Goal: Task Accomplishment & Management: Manage account settings

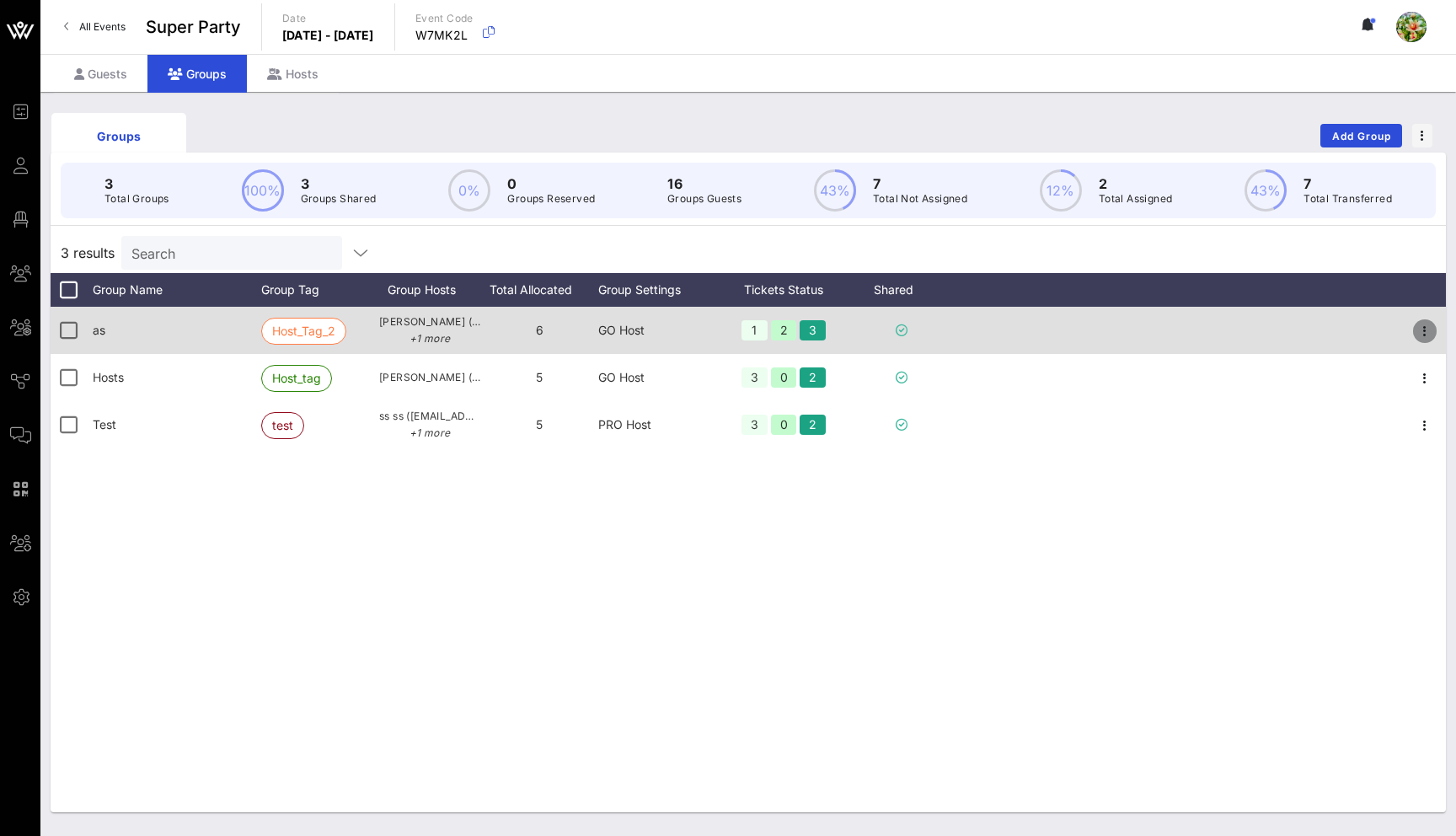
click at [1418, 329] on icon "button" at bounding box center [1425, 331] width 20 height 20
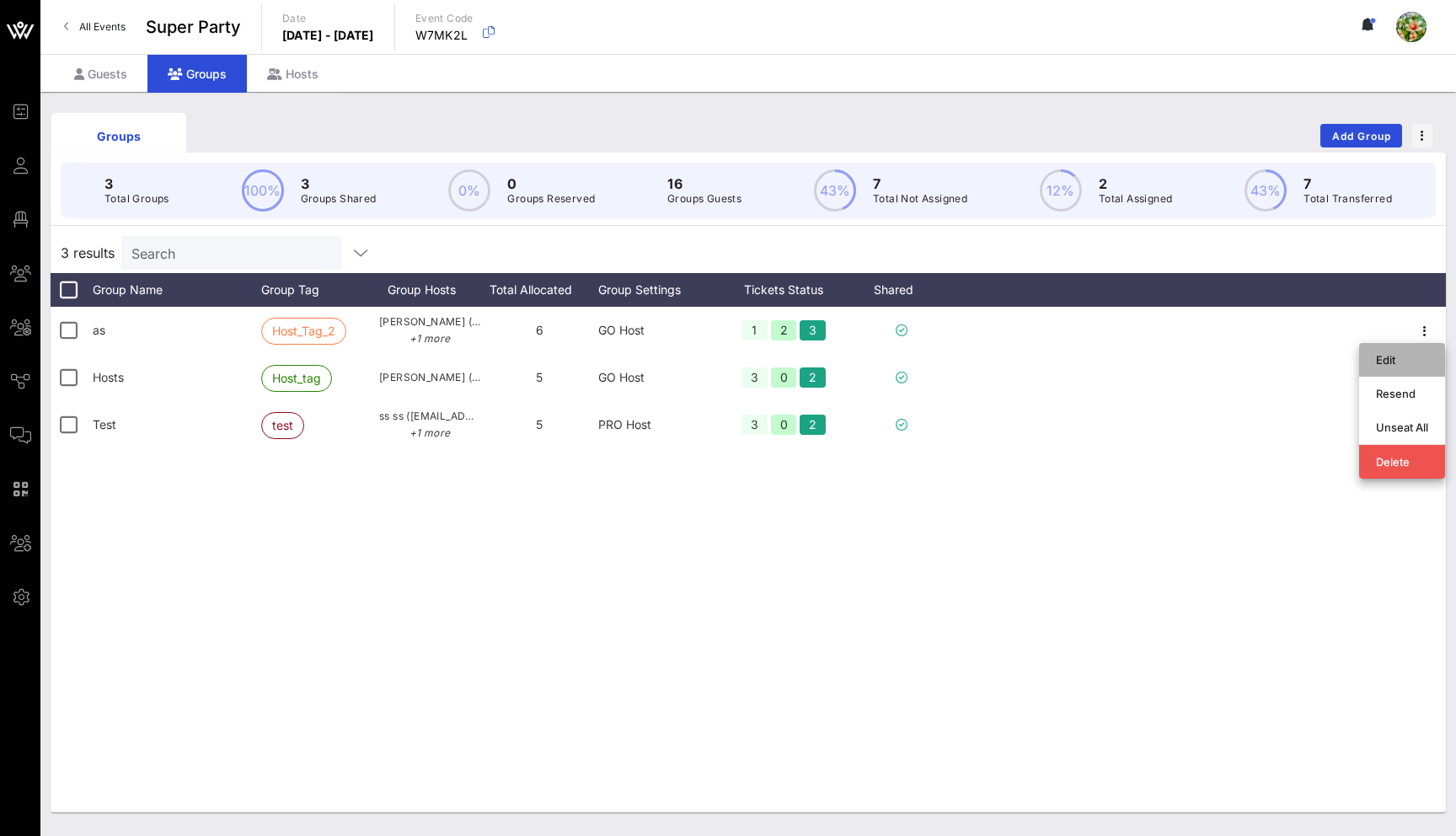
click at [1393, 361] on div "Edit" at bounding box center [1402, 360] width 52 height 14
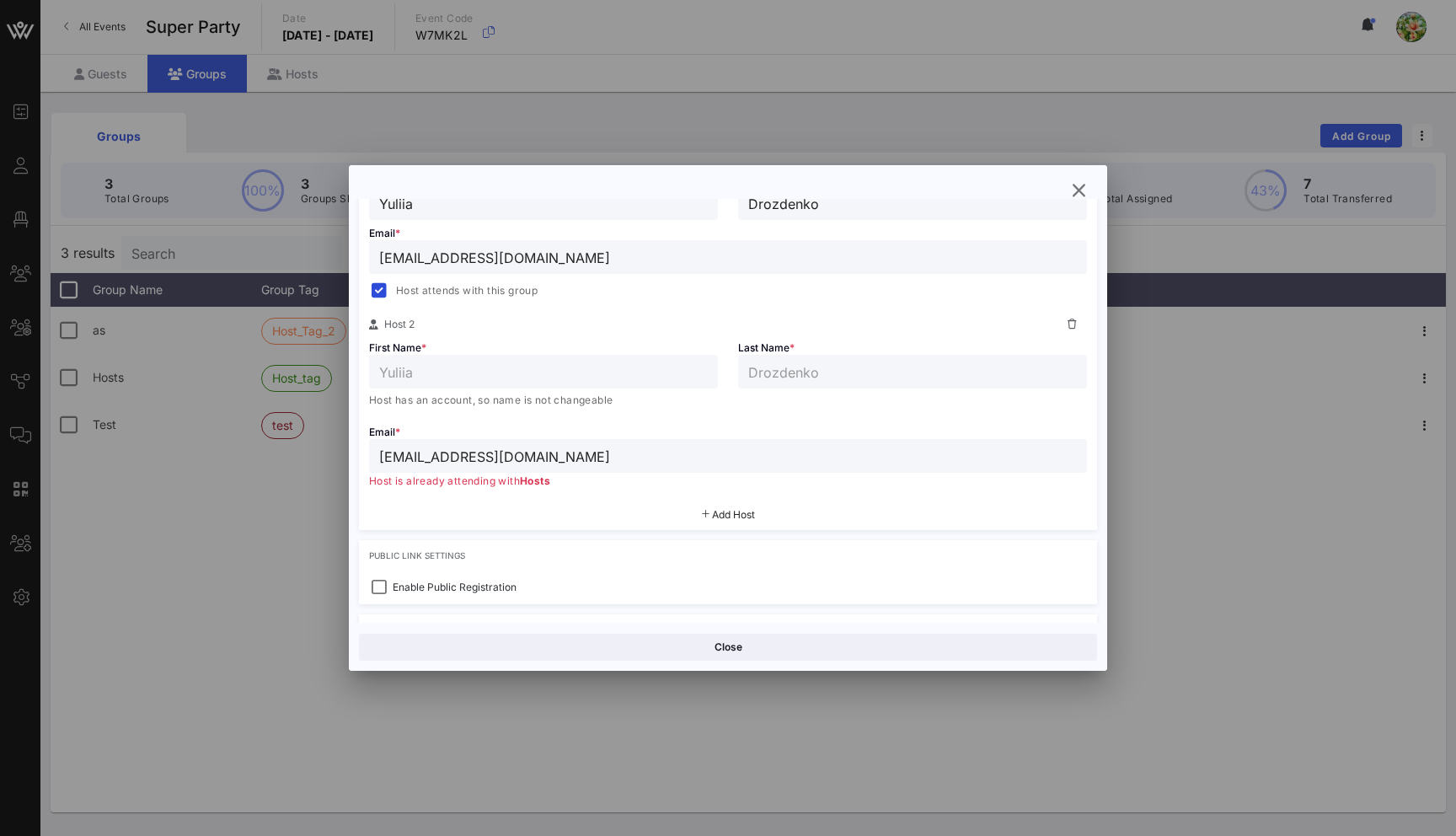
scroll to position [362, 0]
click at [1077, 194] on icon "button" at bounding box center [1078, 190] width 20 height 20
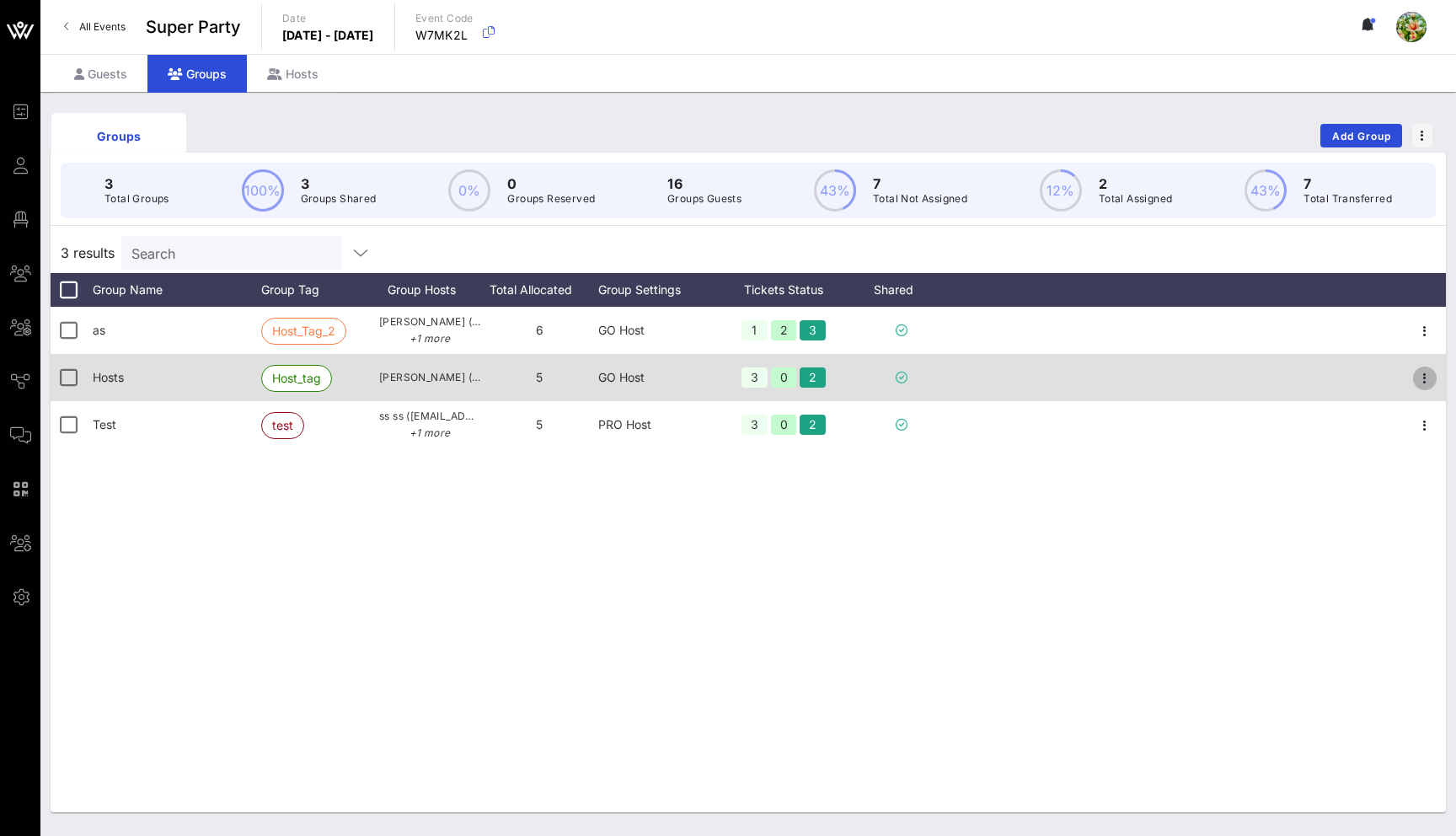
click at [1425, 377] on icon "button" at bounding box center [1425, 378] width 20 height 20
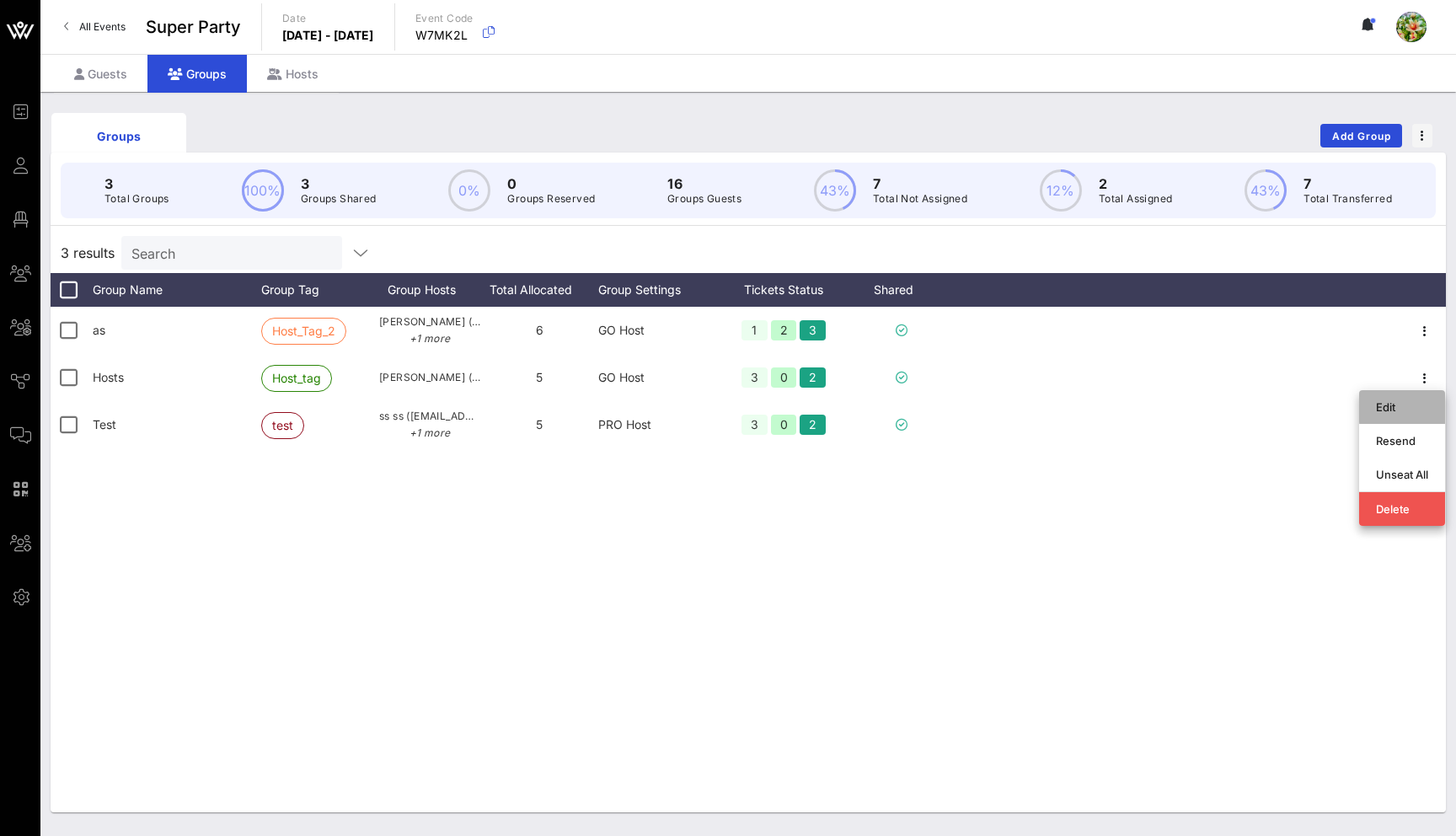
click at [1403, 397] on div "Edit" at bounding box center [1402, 406] width 52 height 27
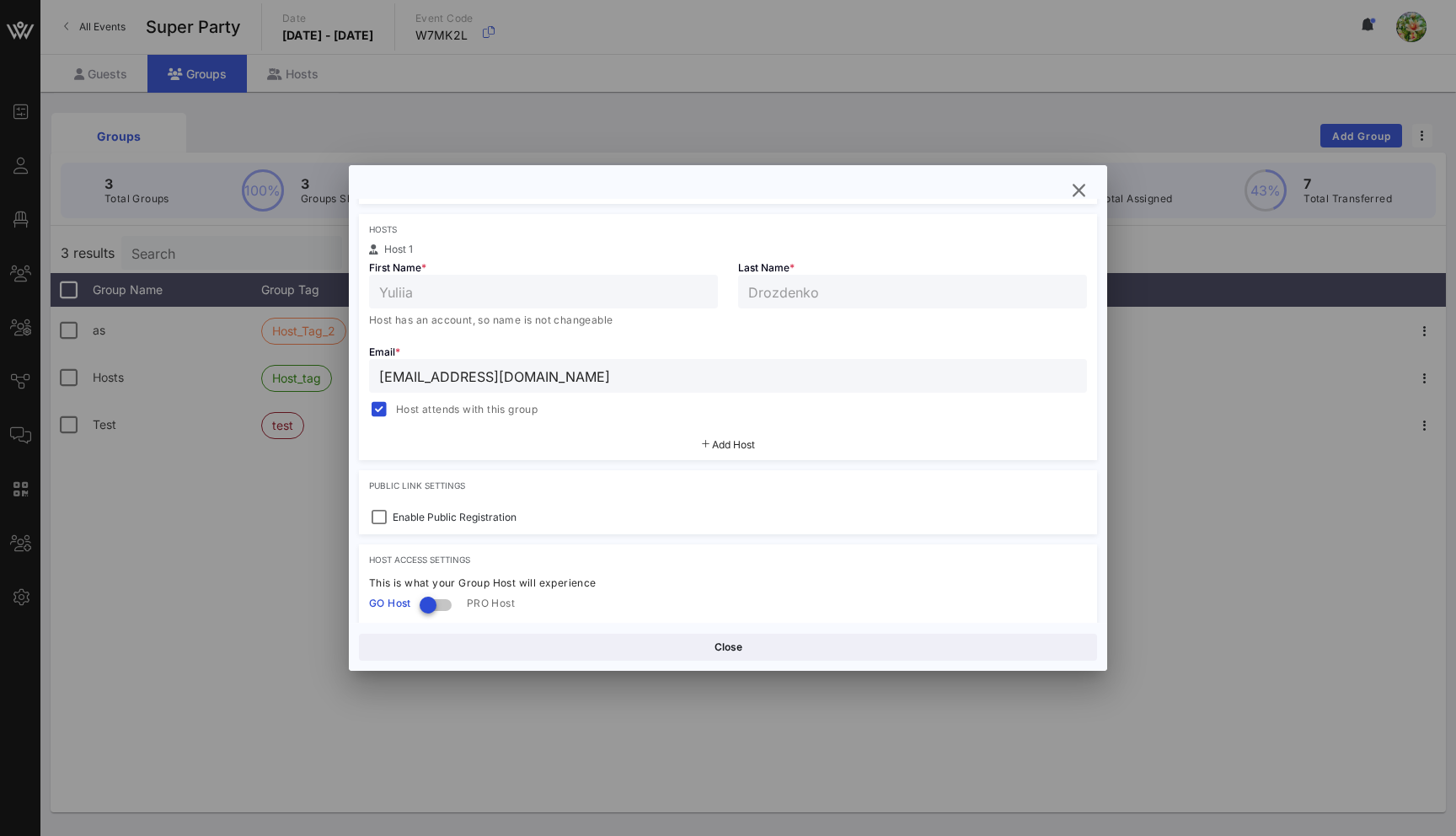
scroll to position [273, 0]
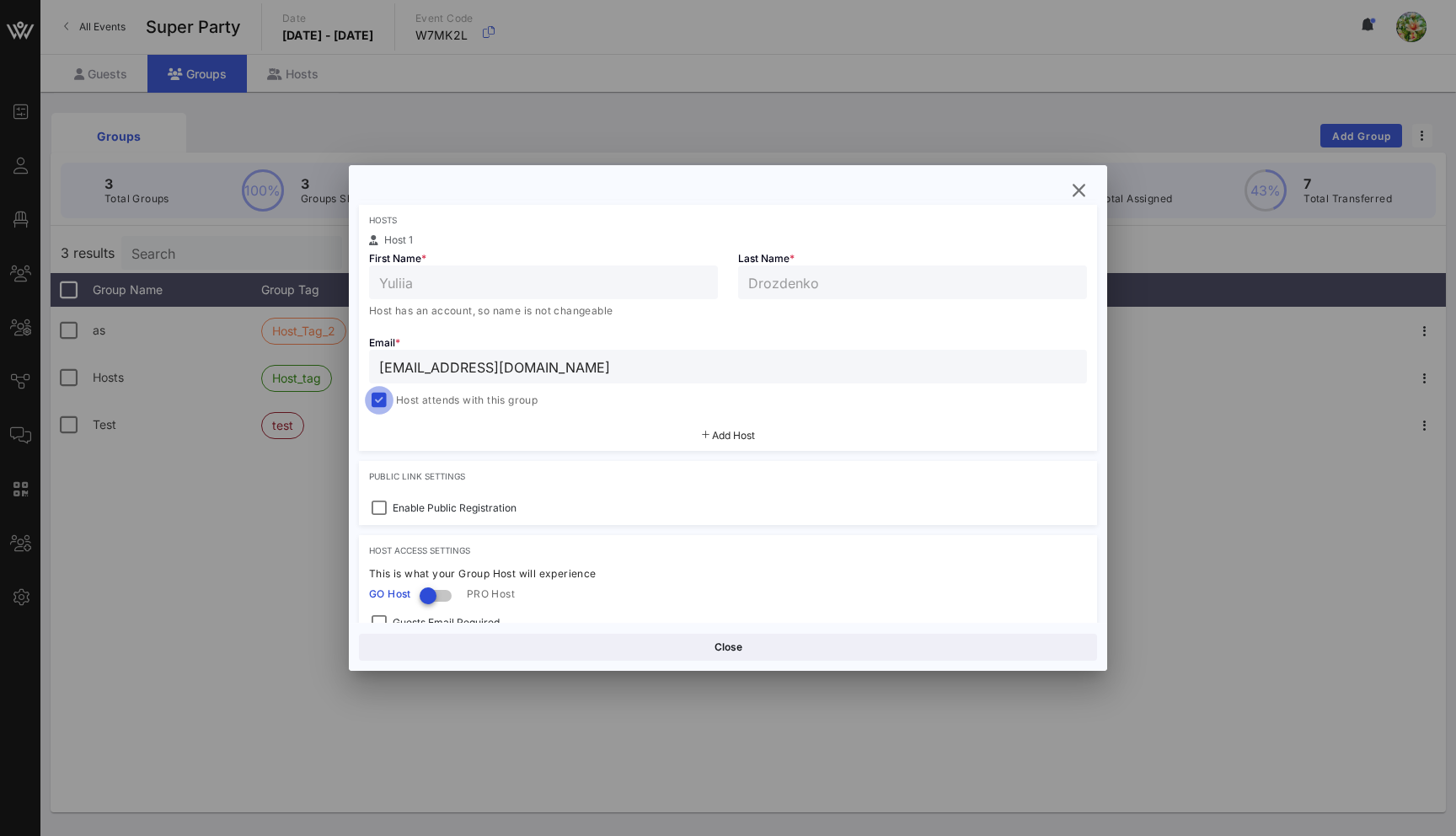
click at [384, 402] on div at bounding box center [379, 400] width 23 height 23
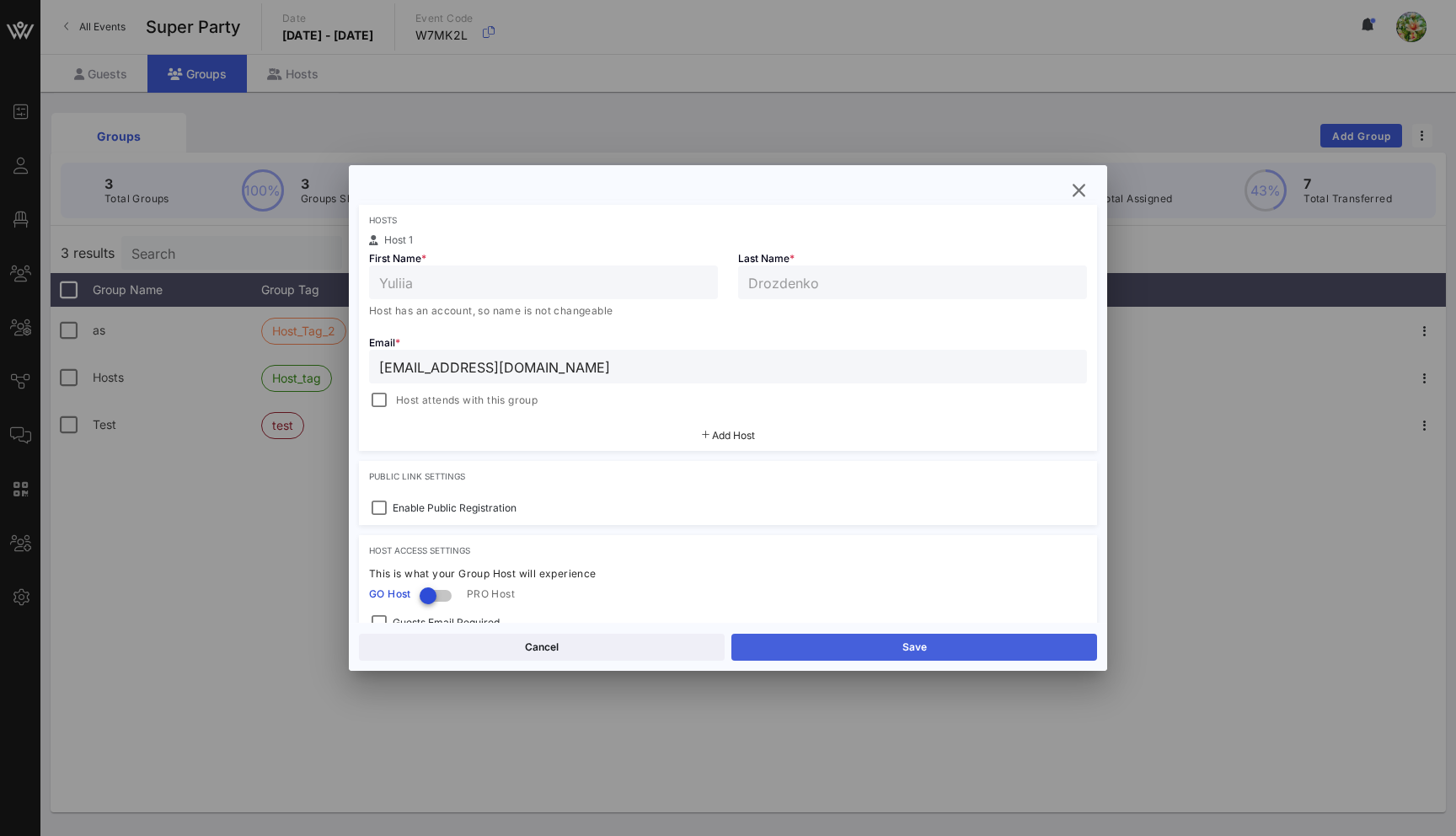
click at [959, 647] on button "Save" at bounding box center [914, 647] width 366 height 27
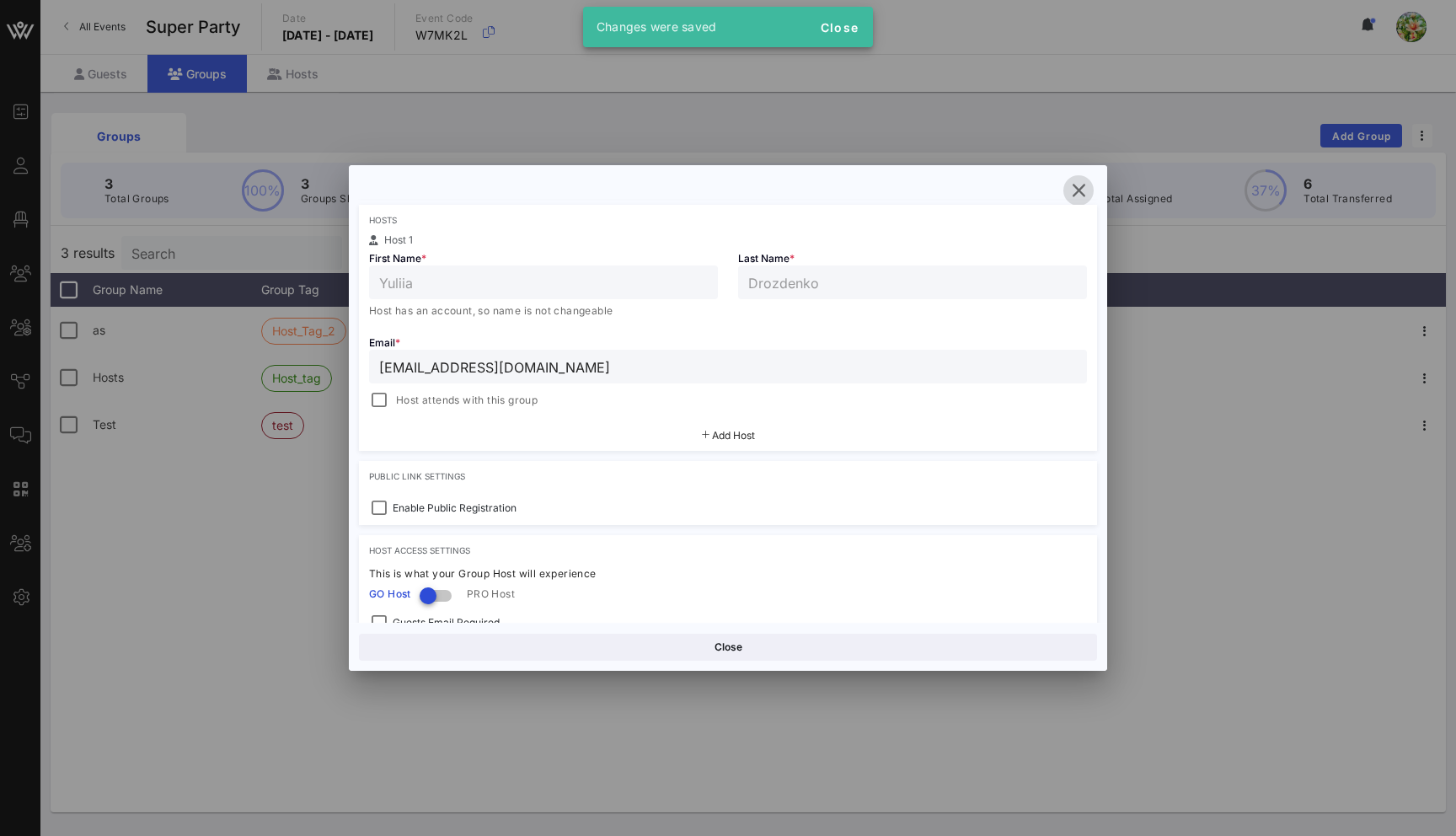
click at [1081, 190] on icon "button" at bounding box center [1078, 190] width 20 height 20
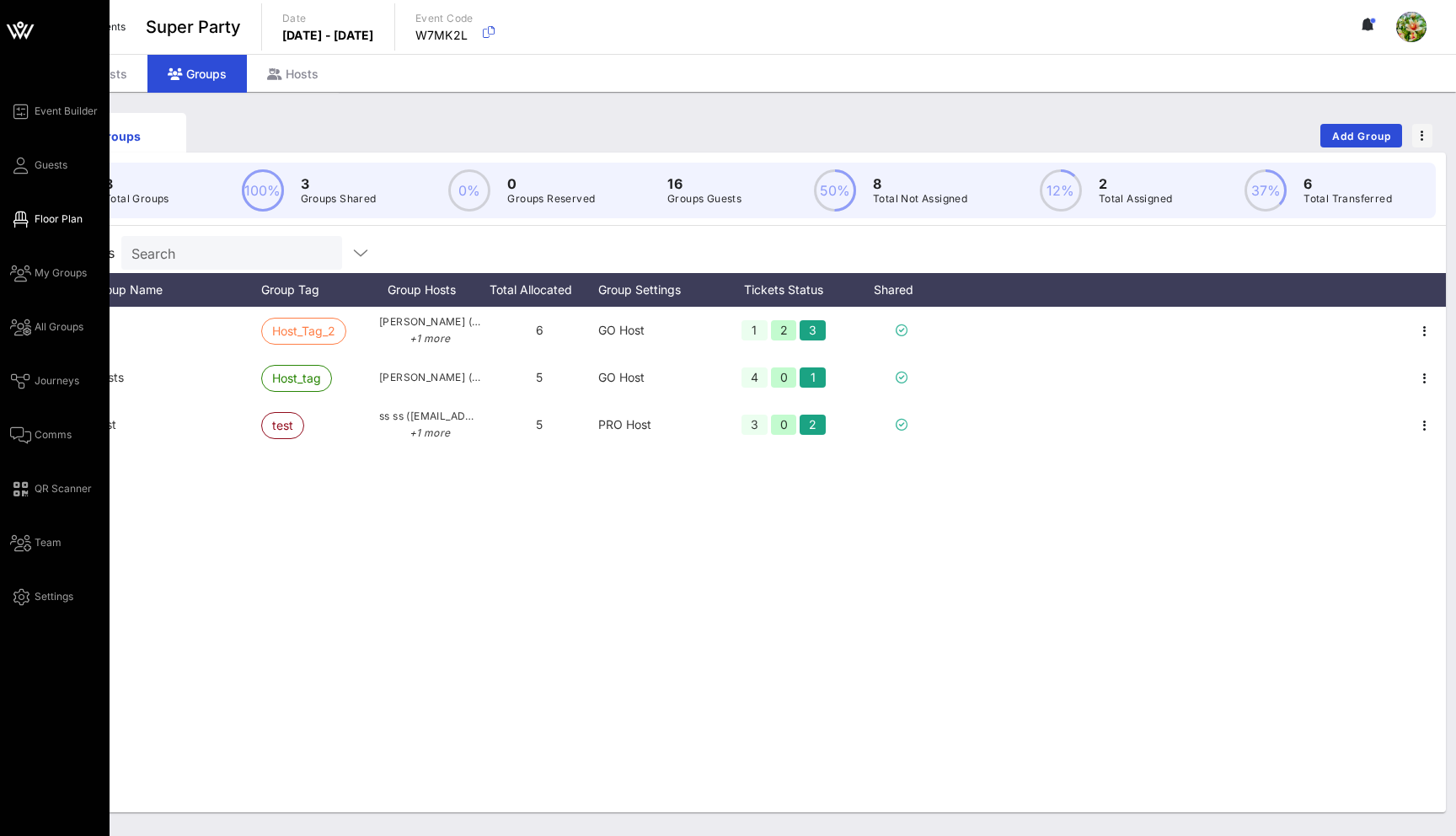
click at [23, 221] on icon at bounding box center [21, 219] width 21 height 3
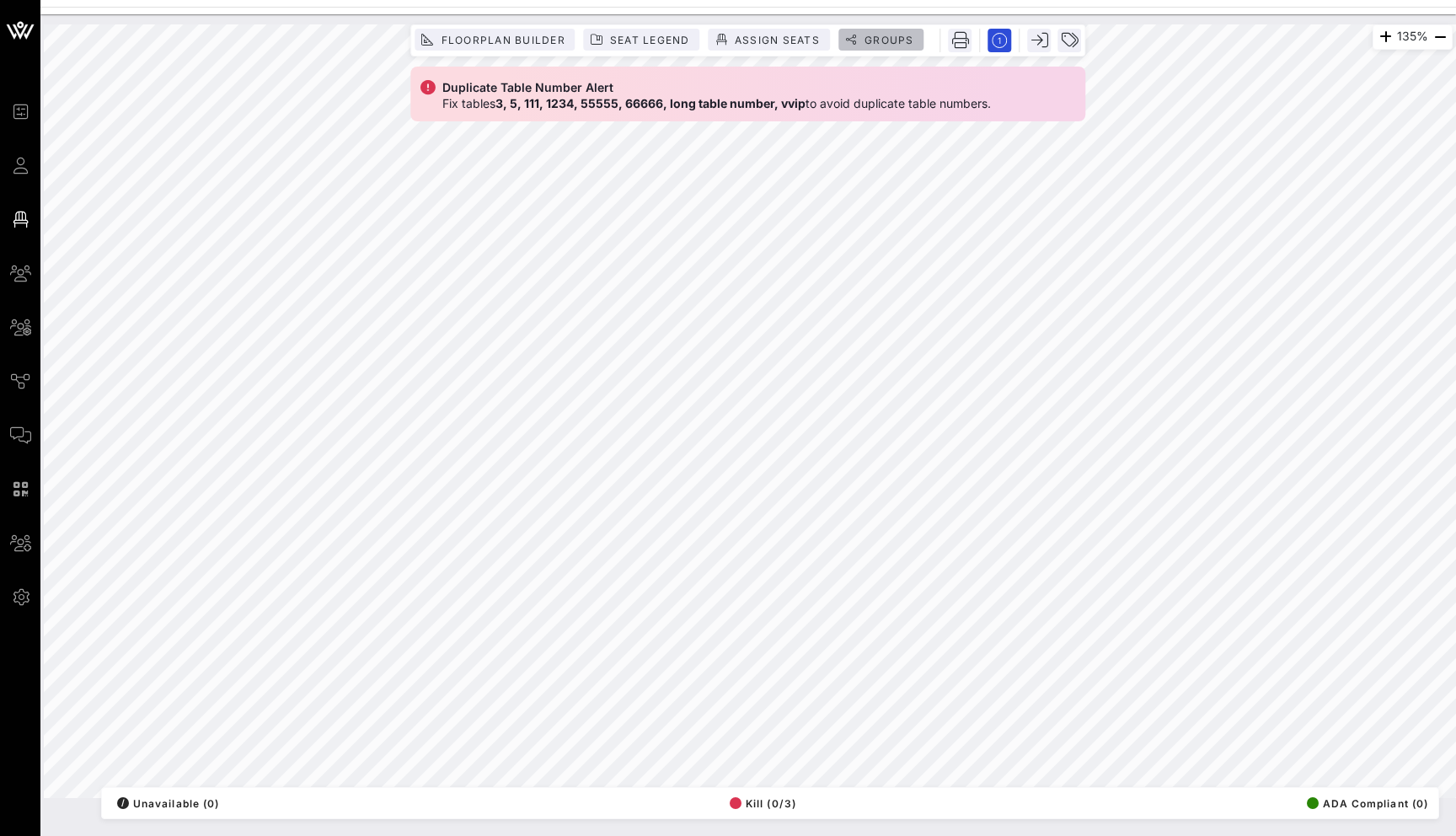
click at [899, 31] on button "Groups" at bounding box center [881, 39] width 86 height 22
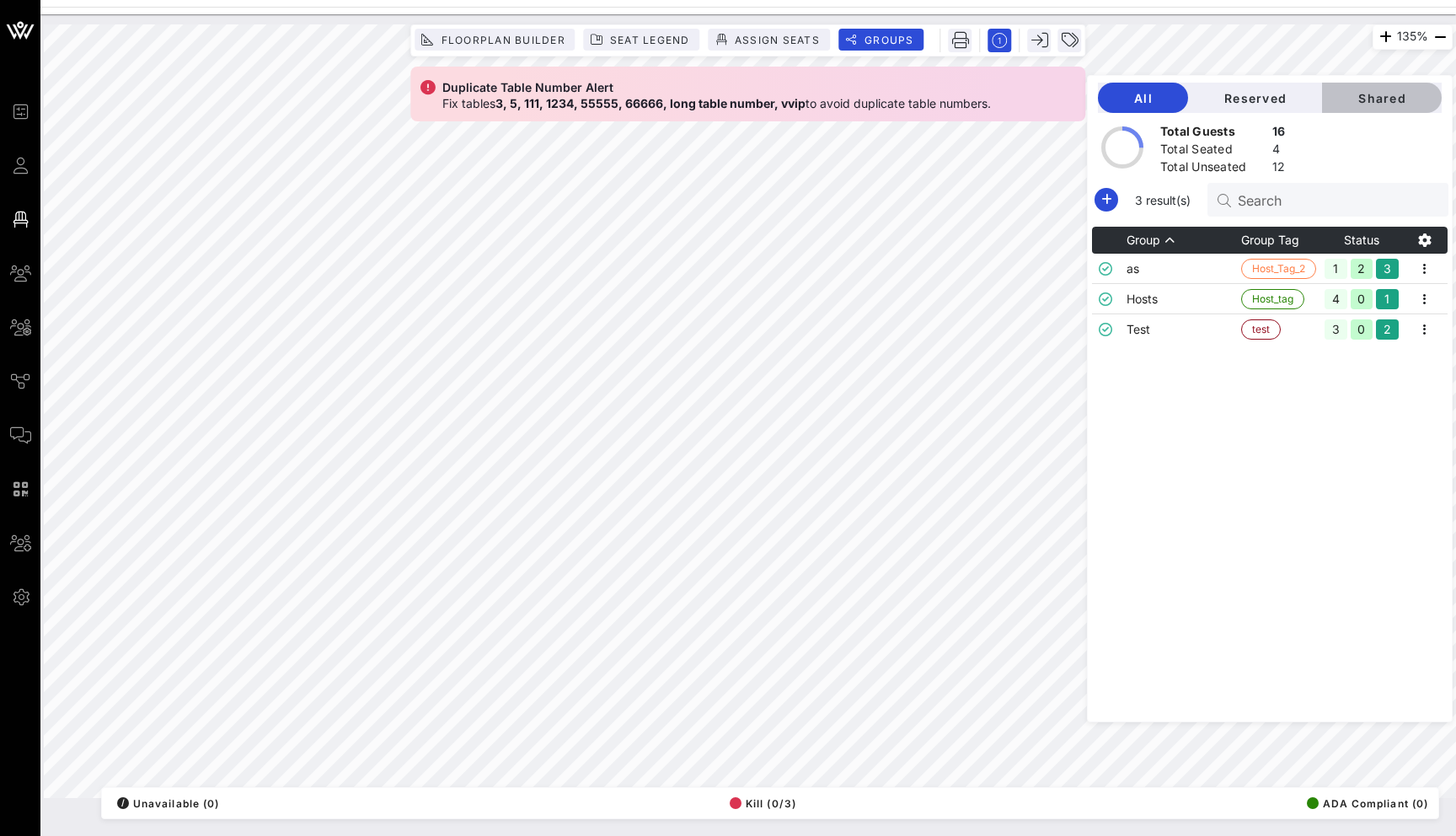
click at [1380, 99] on span "Shared" at bounding box center [1382, 98] width 93 height 15
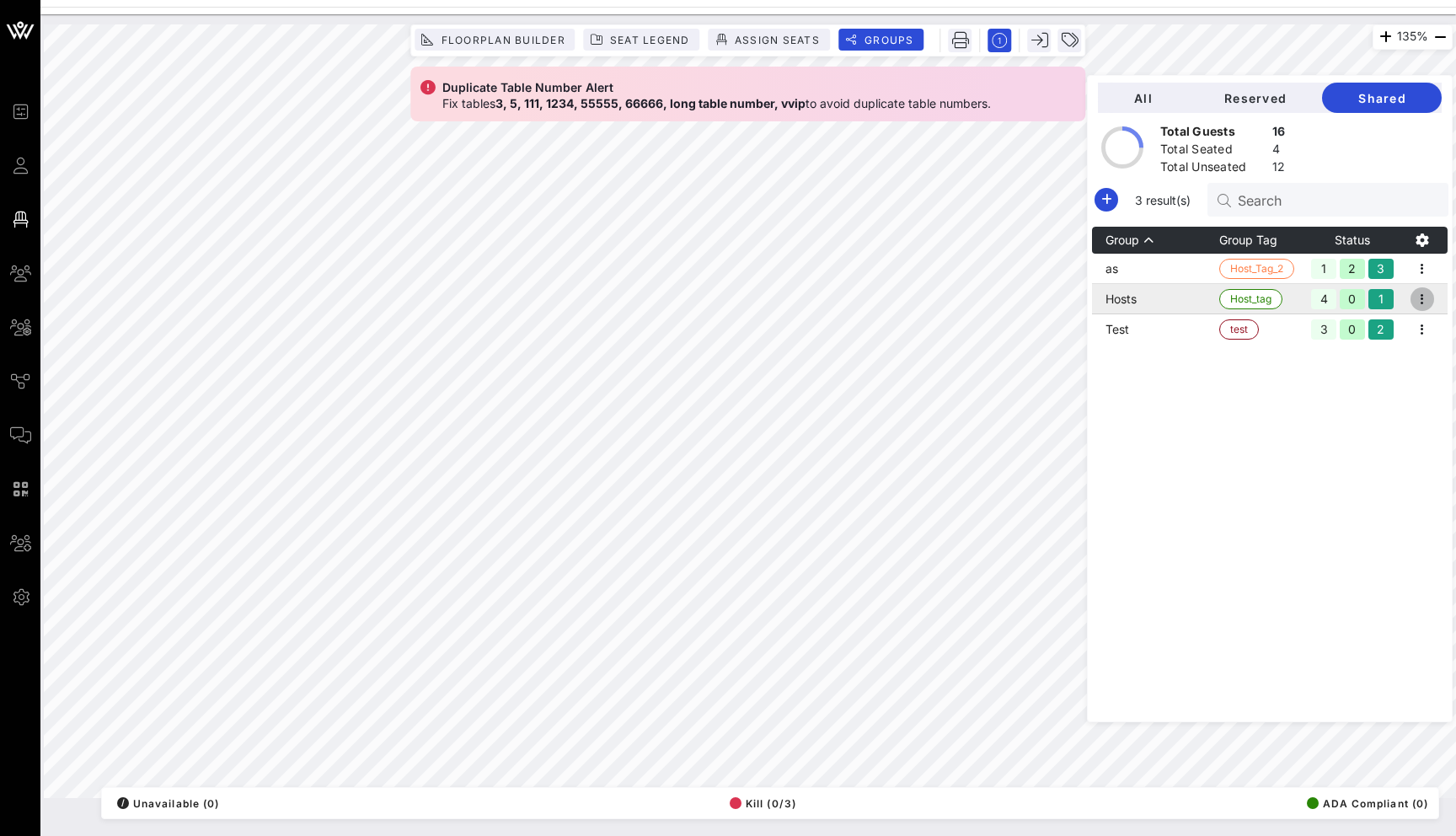
click at [1426, 300] on icon "button" at bounding box center [1422, 299] width 20 height 20
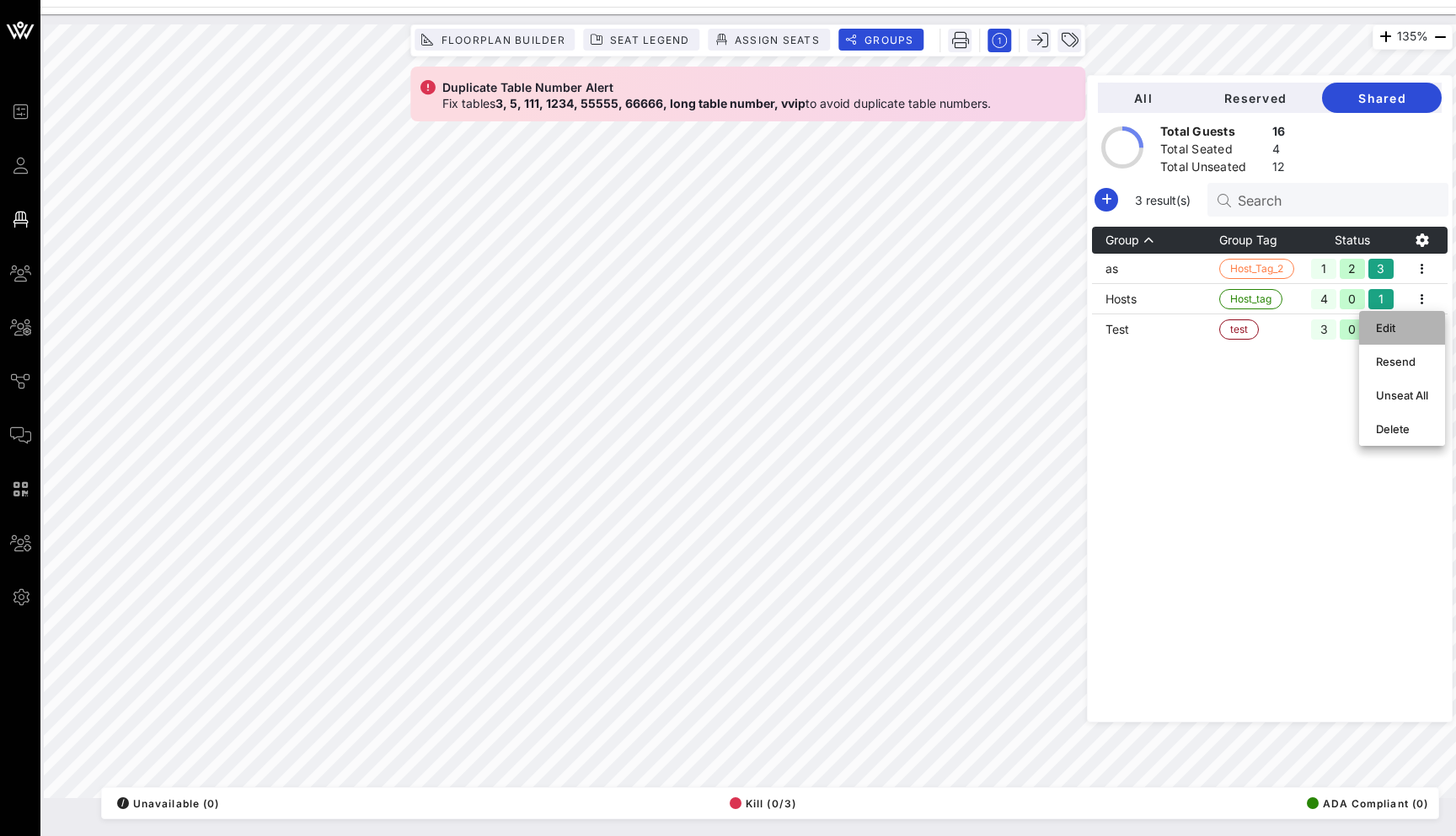
click at [1415, 323] on div "Edit" at bounding box center [1402, 328] width 52 height 14
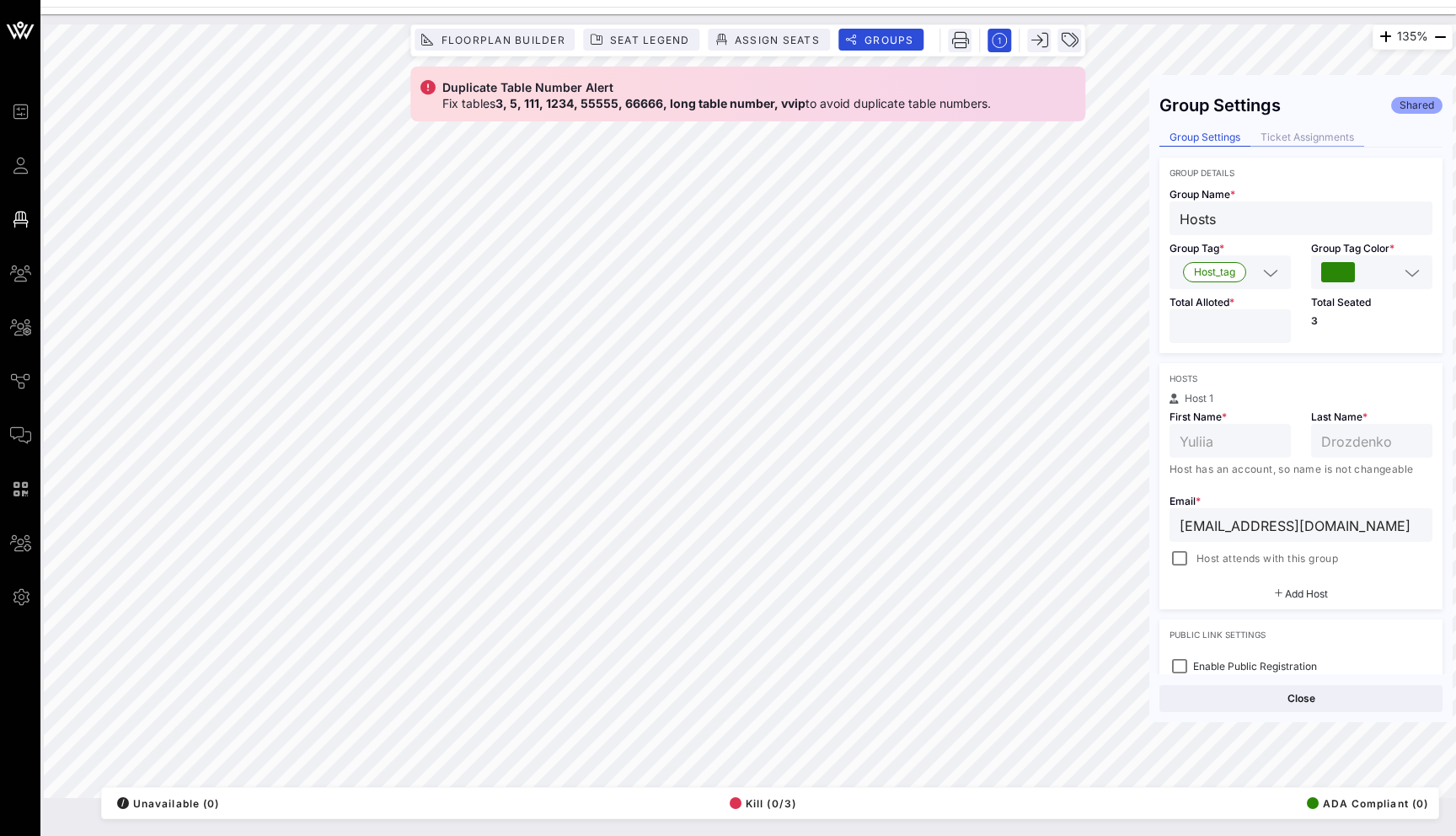
click at [1285, 142] on div "Ticket Assignments" at bounding box center [1308, 138] width 114 height 17
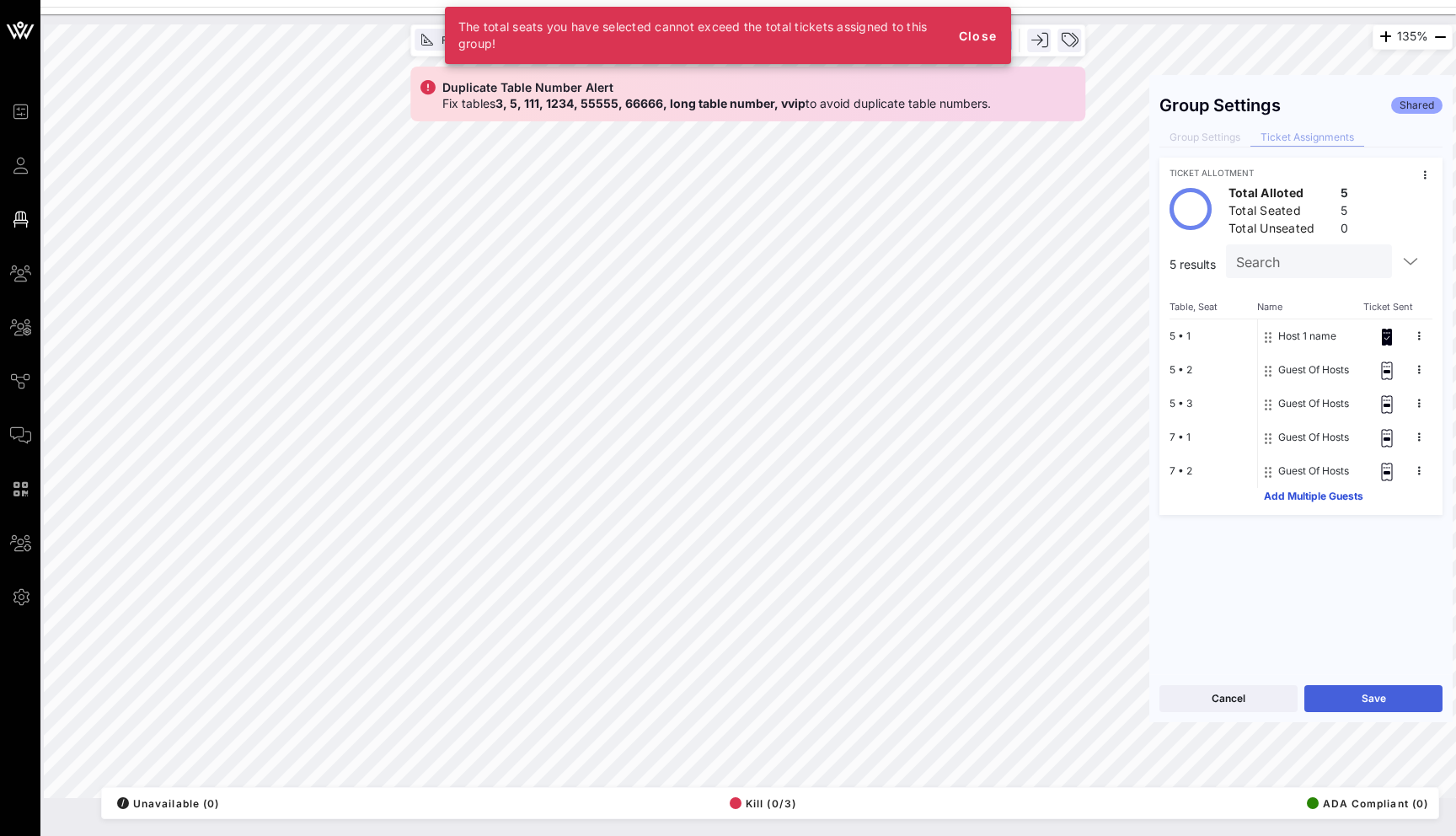
click at [1380, 699] on button "Save" at bounding box center [1374, 698] width 138 height 27
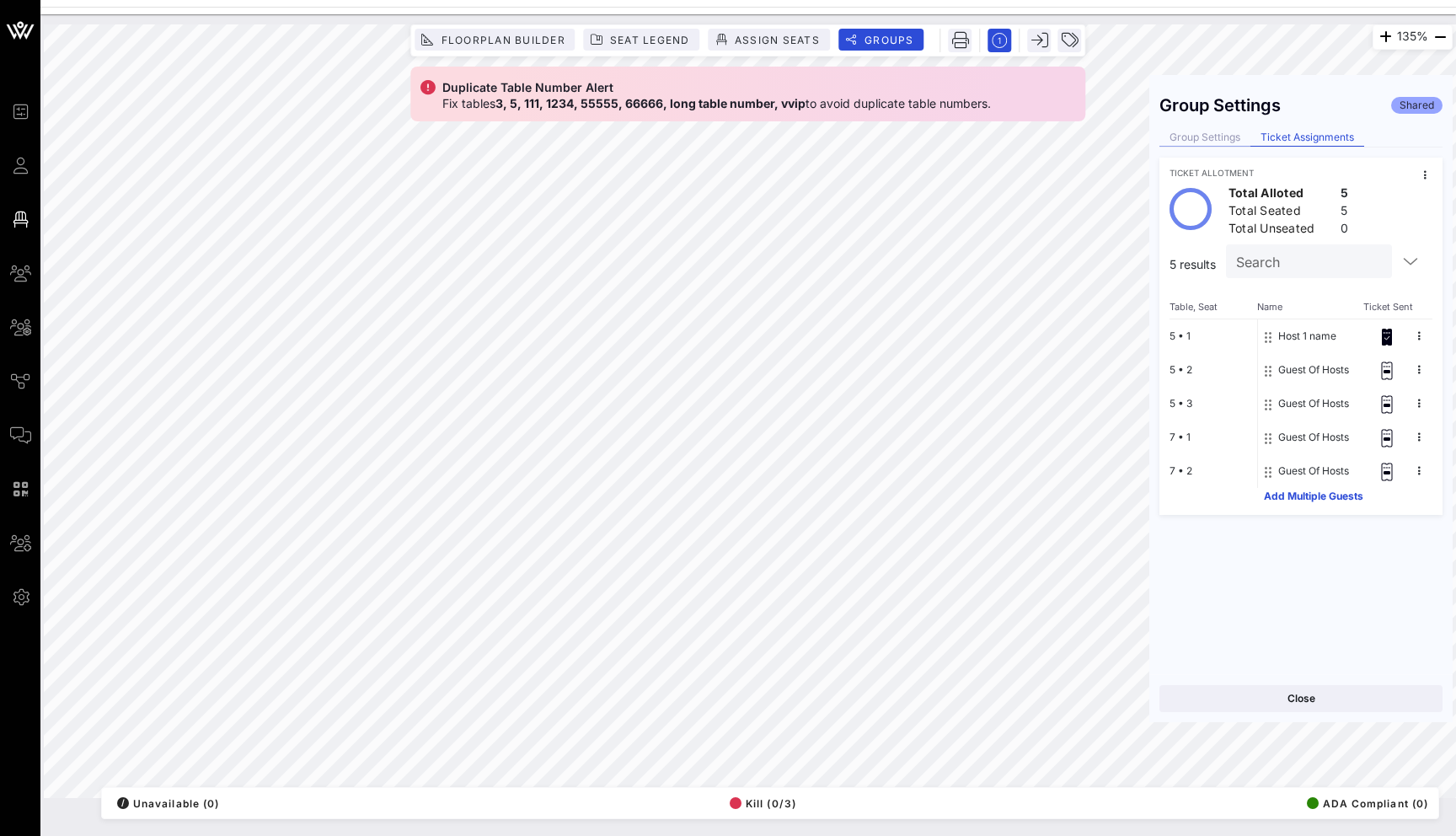
click at [1227, 135] on div "Group Settings" at bounding box center [1205, 138] width 91 height 17
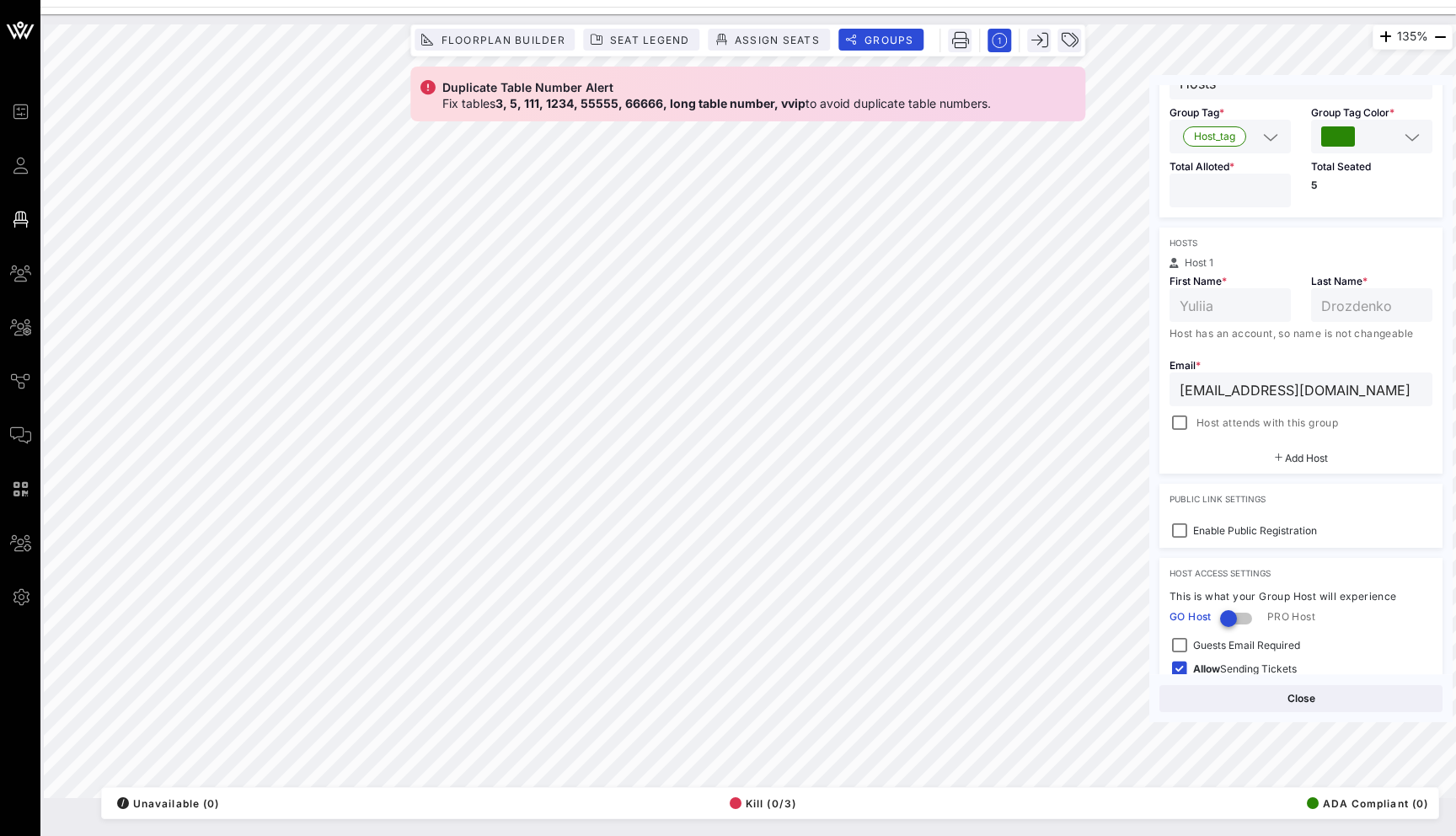
scroll to position [138, 0]
click at [1186, 416] on div at bounding box center [1179, 420] width 23 height 23
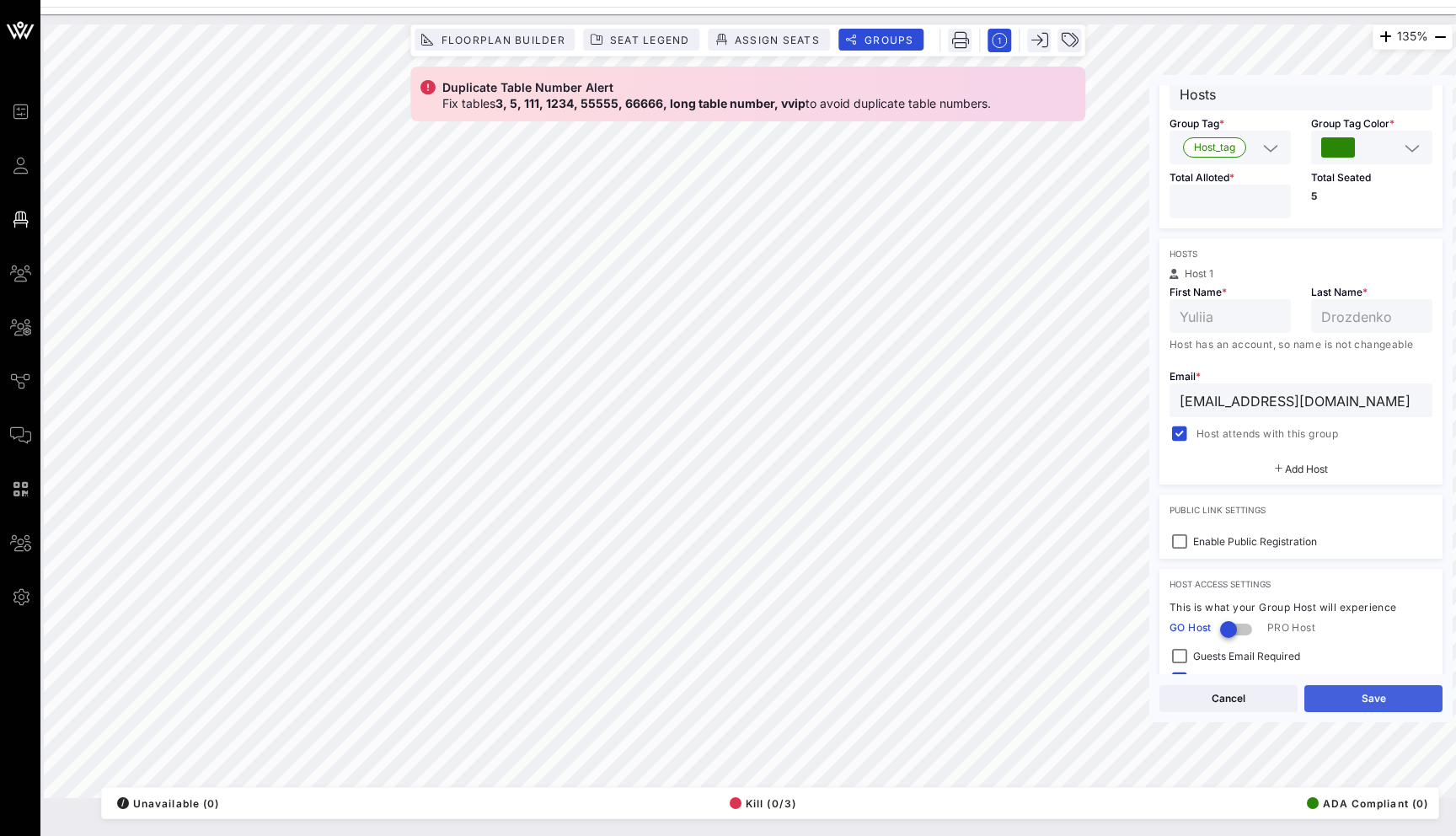
scroll to position [126, 0]
click at [1382, 704] on button "Save" at bounding box center [1374, 698] width 138 height 27
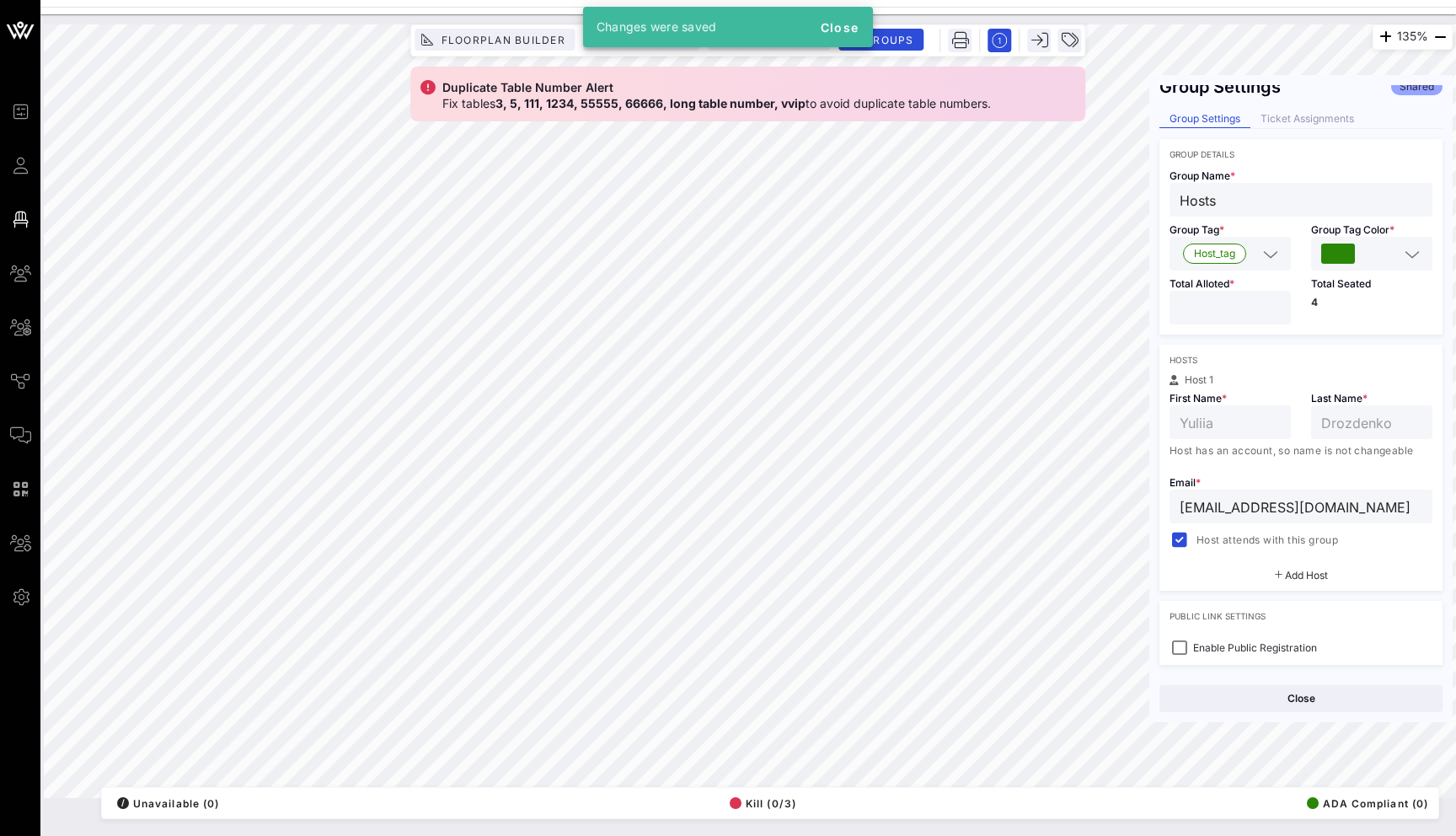
scroll to position [0, 0]
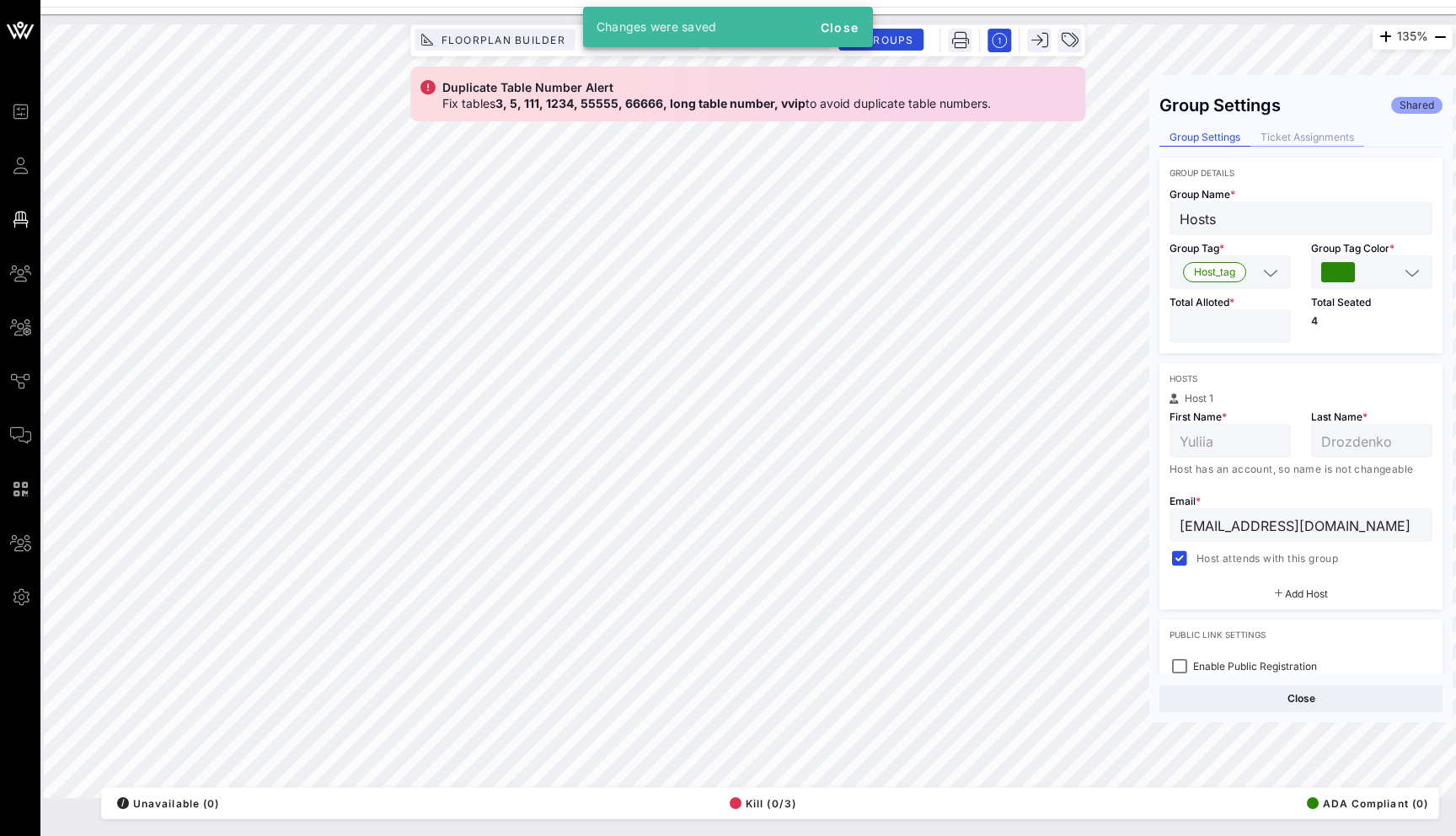
click at [1288, 139] on div "Ticket Assignments" at bounding box center [1308, 138] width 114 height 17
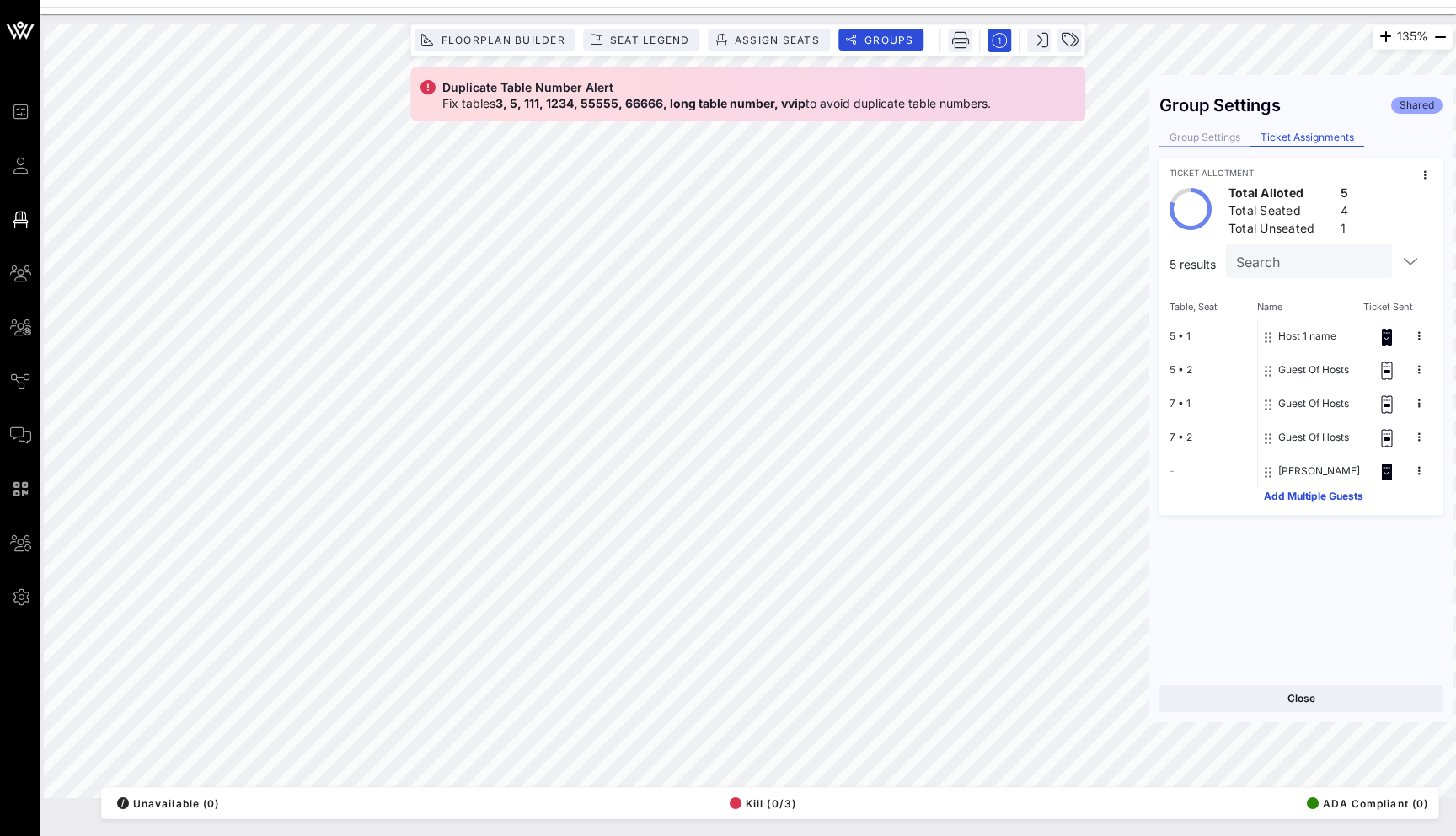
click at [1216, 136] on div "Group Settings" at bounding box center [1205, 138] width 91 height 17
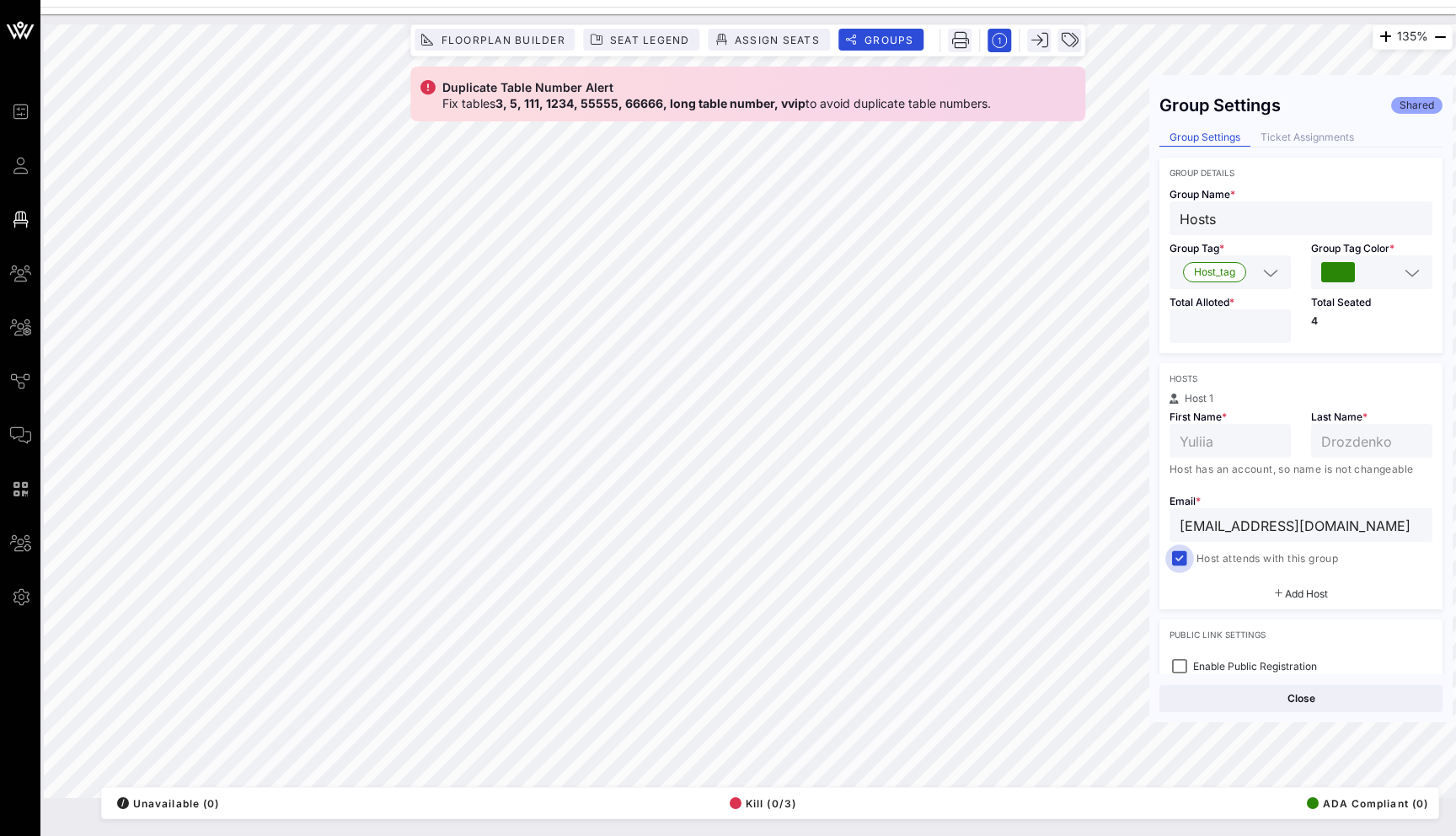
click at [1178, 563] on div at bounding box center [1179, 558] width 23 height 23
click at [1356, 703] on button "Save" at bounding box center [1374, 698] width 138 height 27
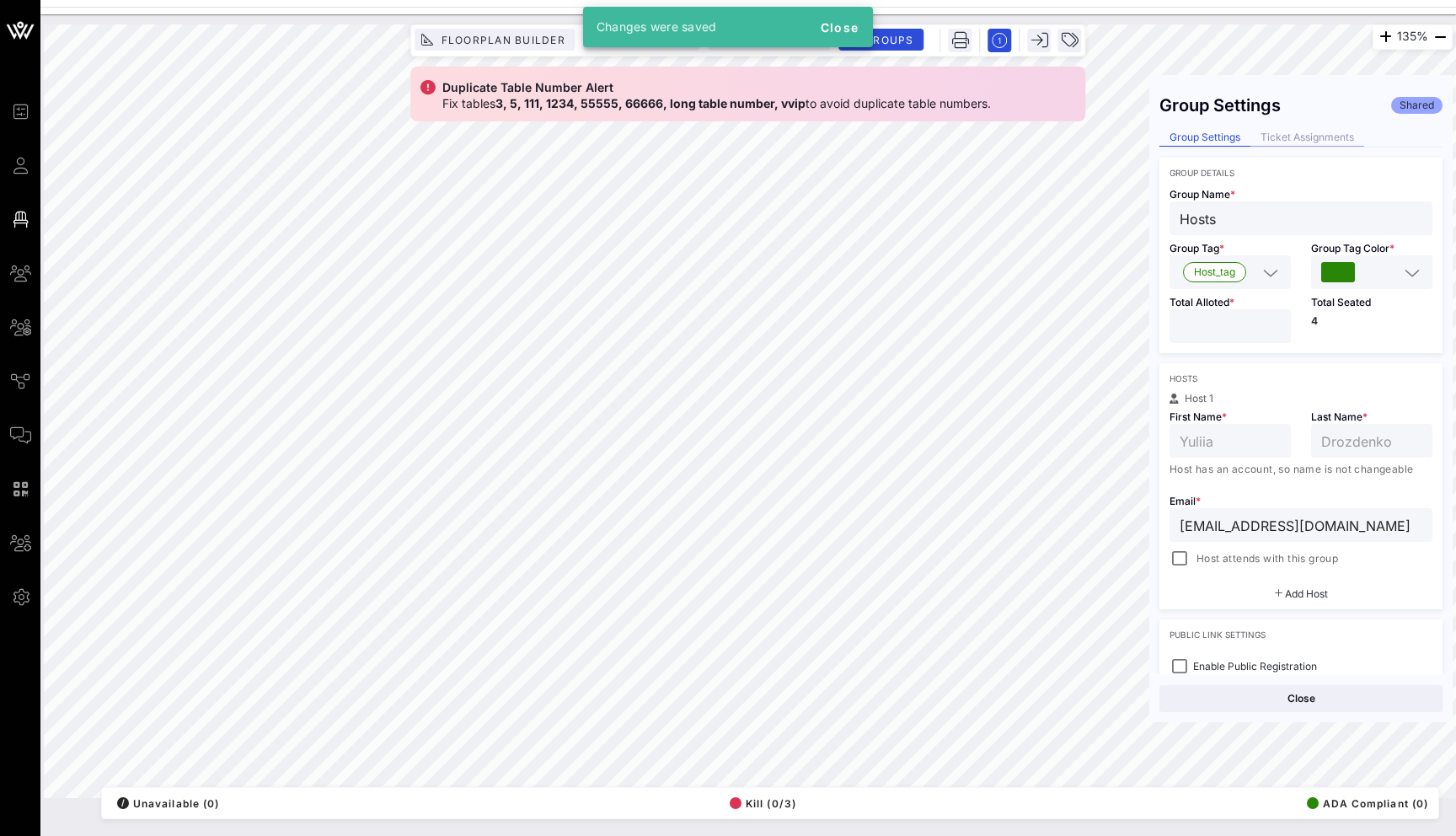
click at [1282, 129] on div "Ticket Assignments" at bounding box center [1308, 138] width 114 height 17
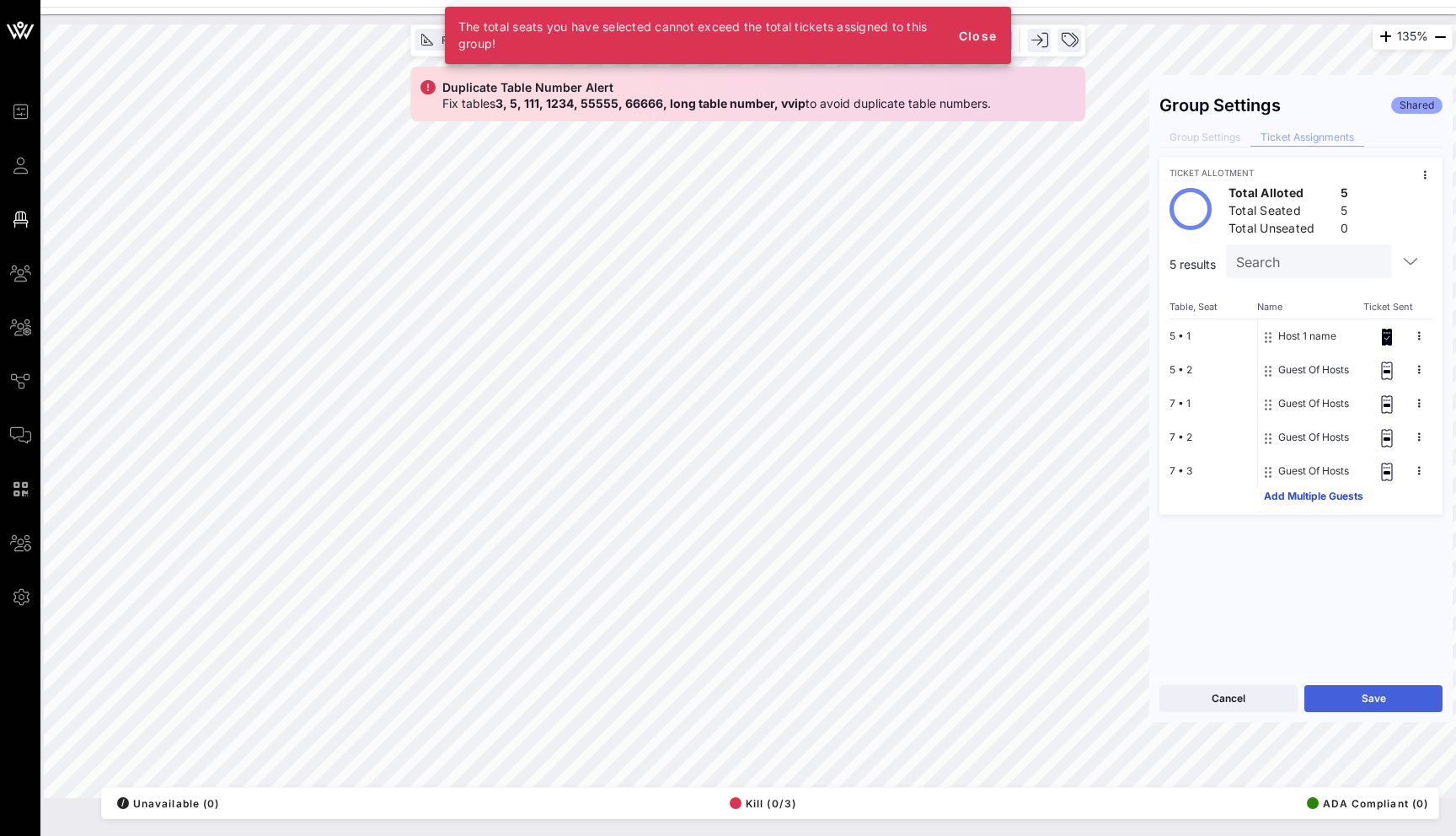
click at [1368, 702] on button "Save" at bounding box center [1374, 698] width 138 height 27
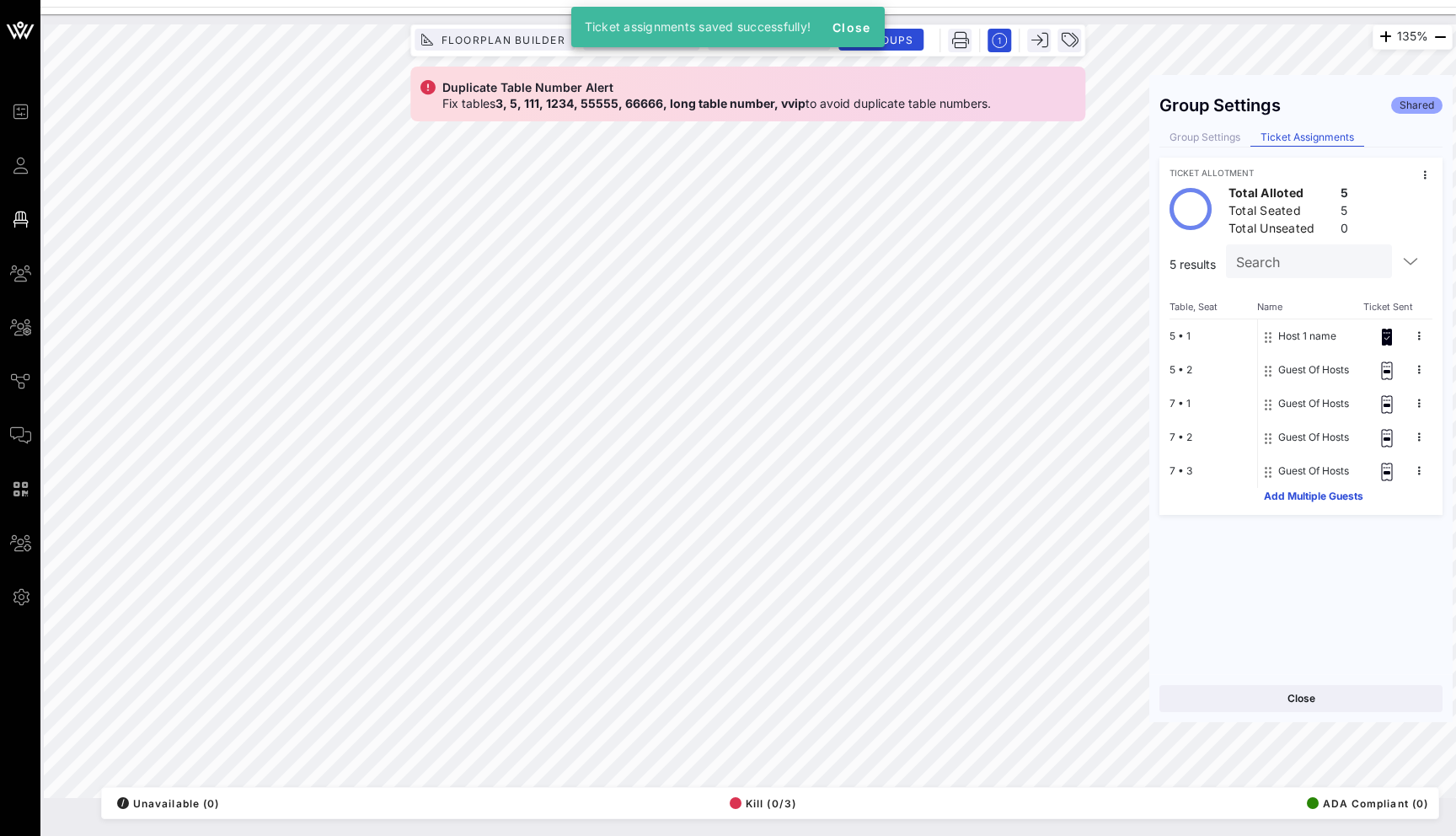
click at [1328, 576] on div "Group Settings Shared Group Settings Ticket Assignments Ticket Allotment Total …" at bounding box center [1301, 379] width 303 height 589
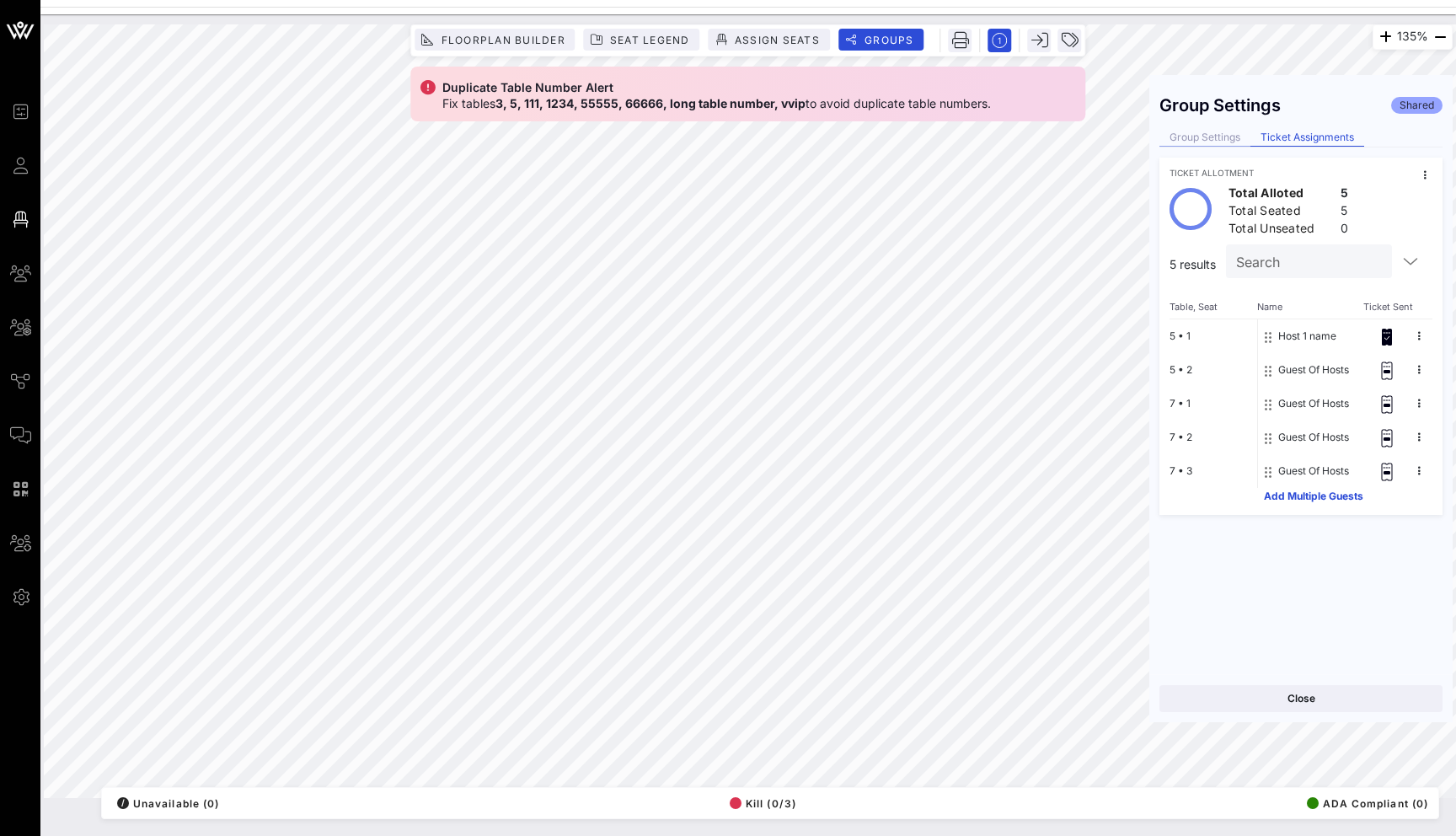
click at [1216, 138] on div "Group Settings" at bounding box center [1205, 138] width 91 height 17
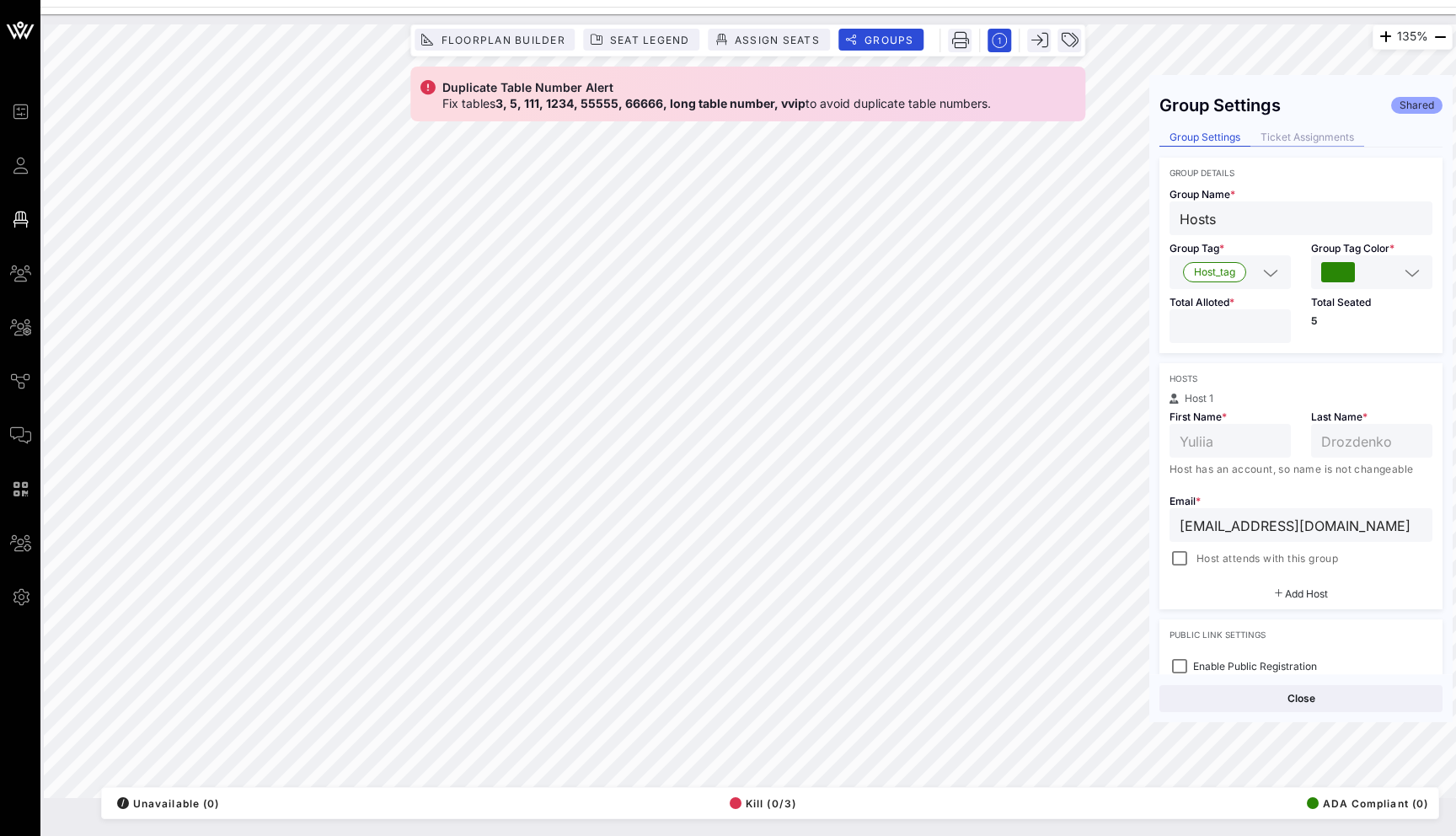
click at [1269, 146] on div "Ticket Assignments" at bounding box center [1308, 138] width 114 height 17
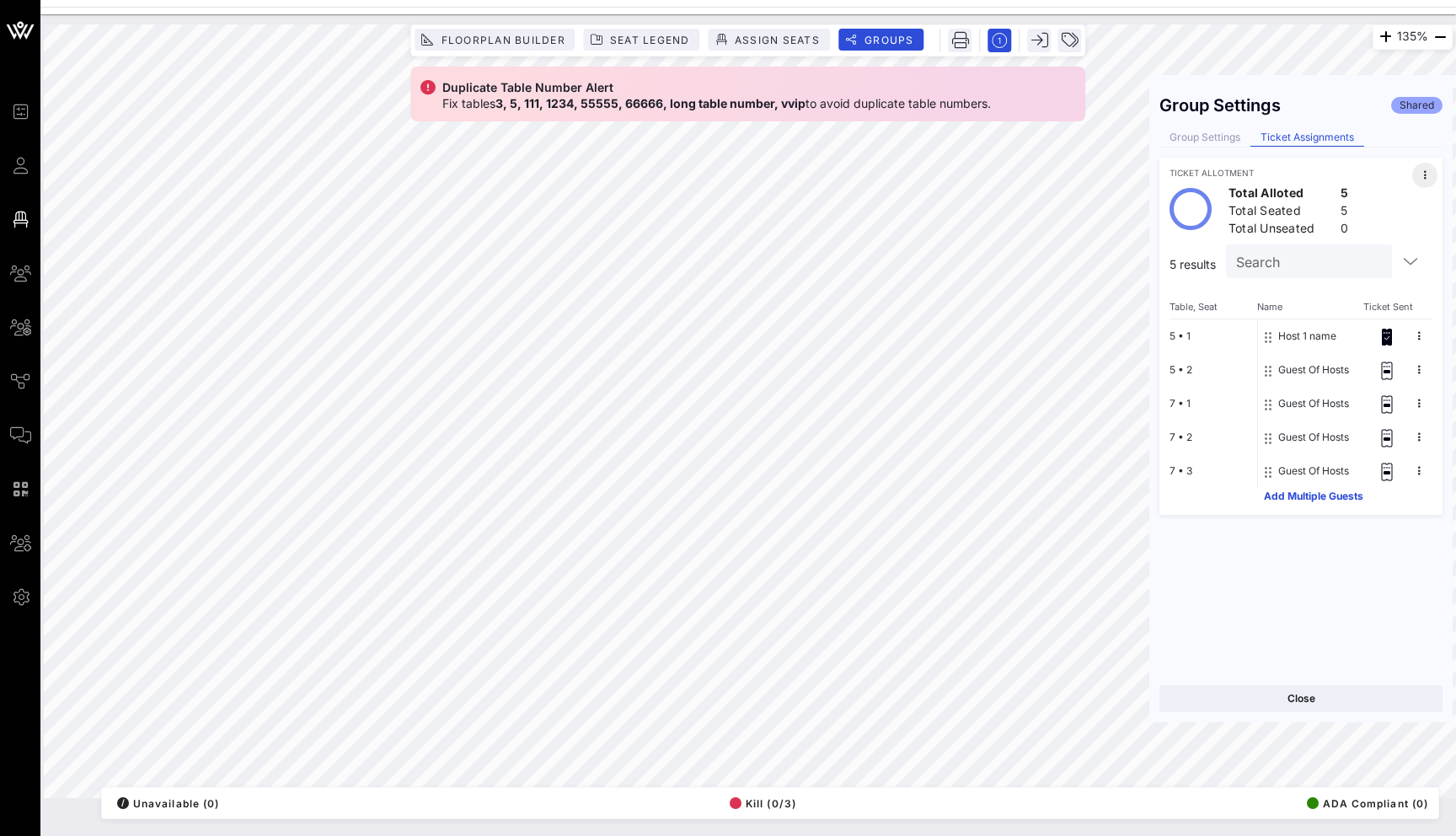
click at [1426, 172] on icon at bounding box center [1426, 175] width 3 height 10
click at [1426, 184] on div "Unseat All" at bounding box center [1406, 180] width 52 height 14
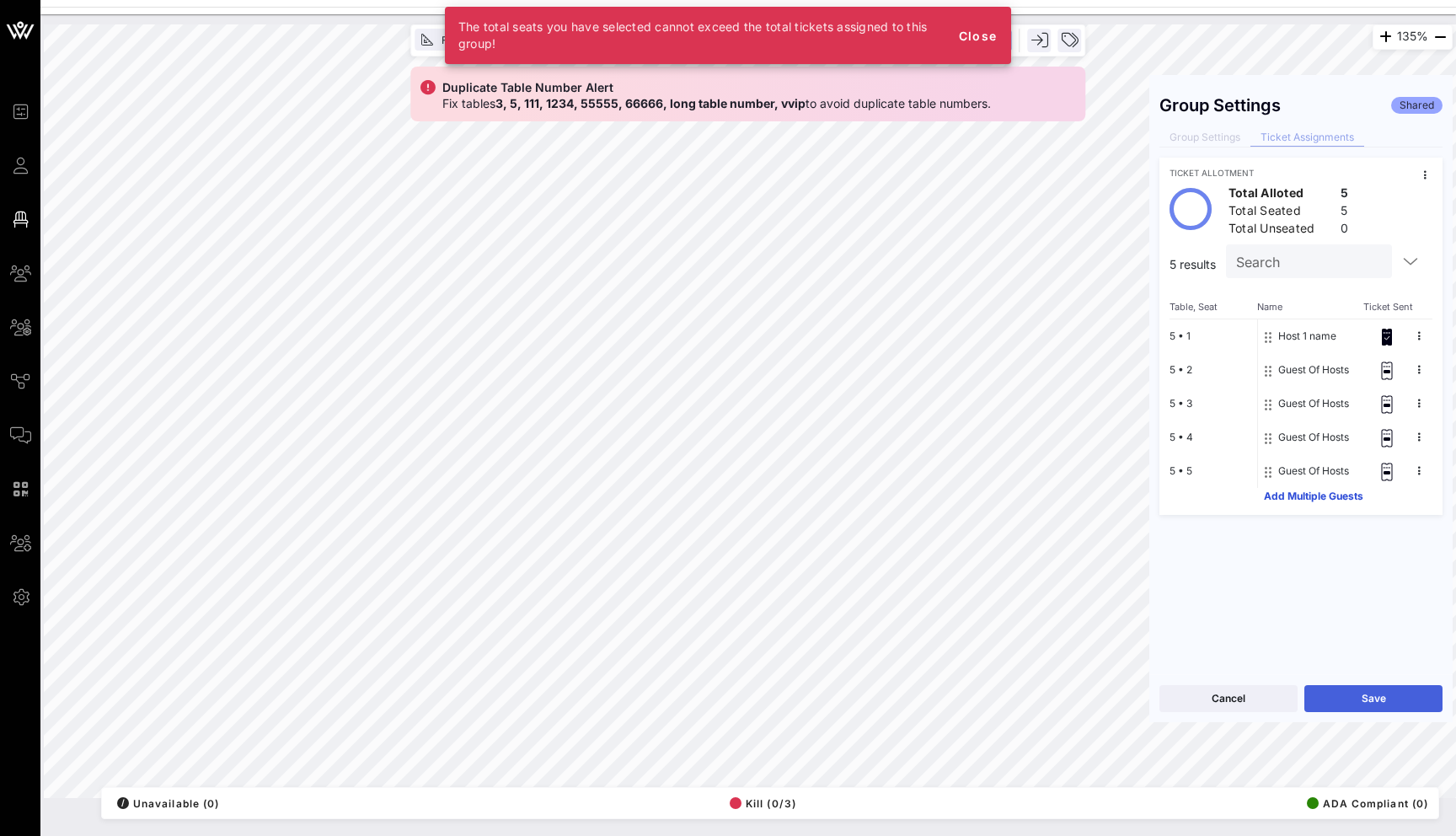
click at [1380, 699] on button "Save" at bounding box center [1374, 698] width 138 height 27
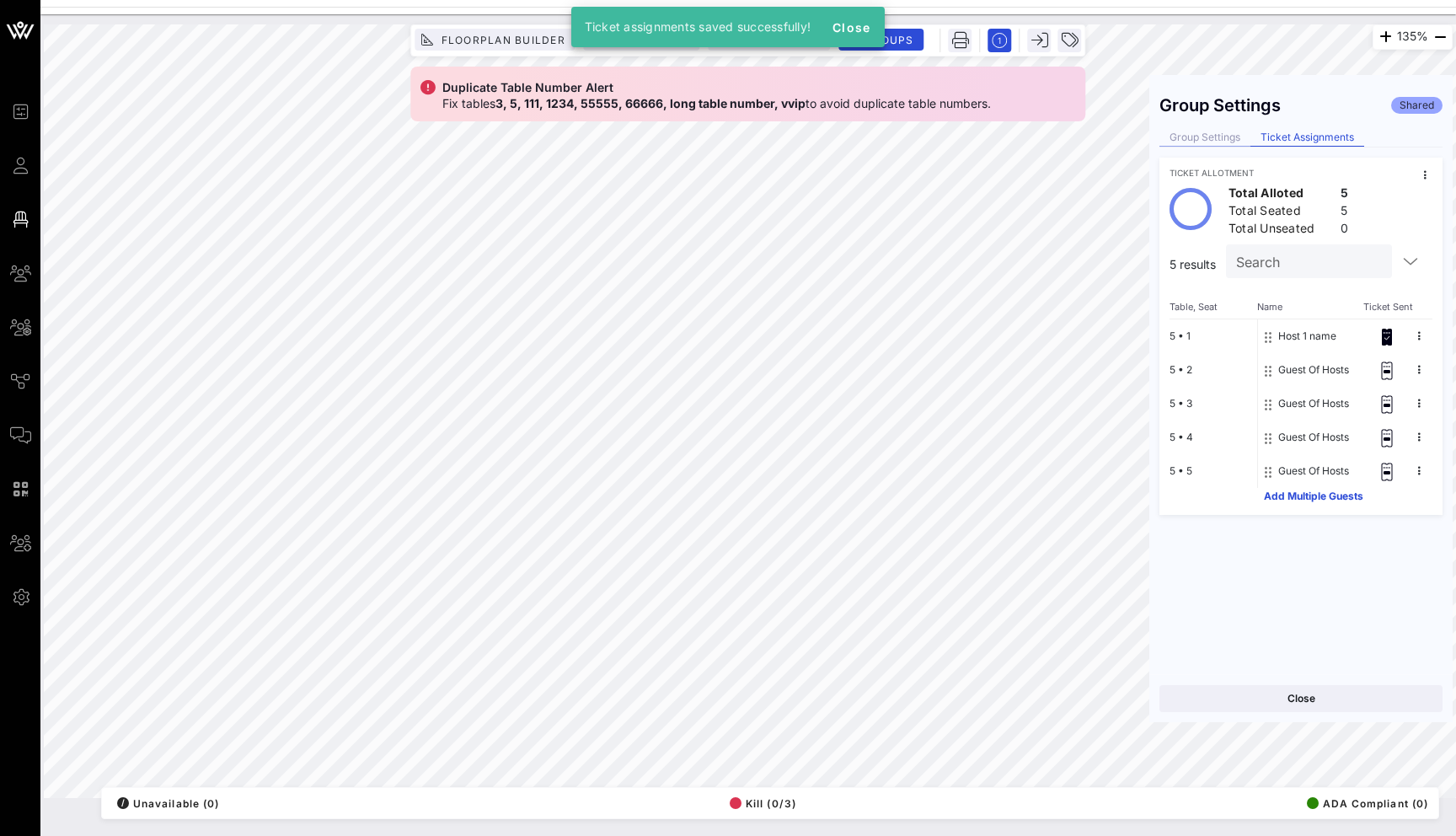
click at [1206, 139] on div "Group Settings" at bounding box center [1205, 138] width 91 height 17
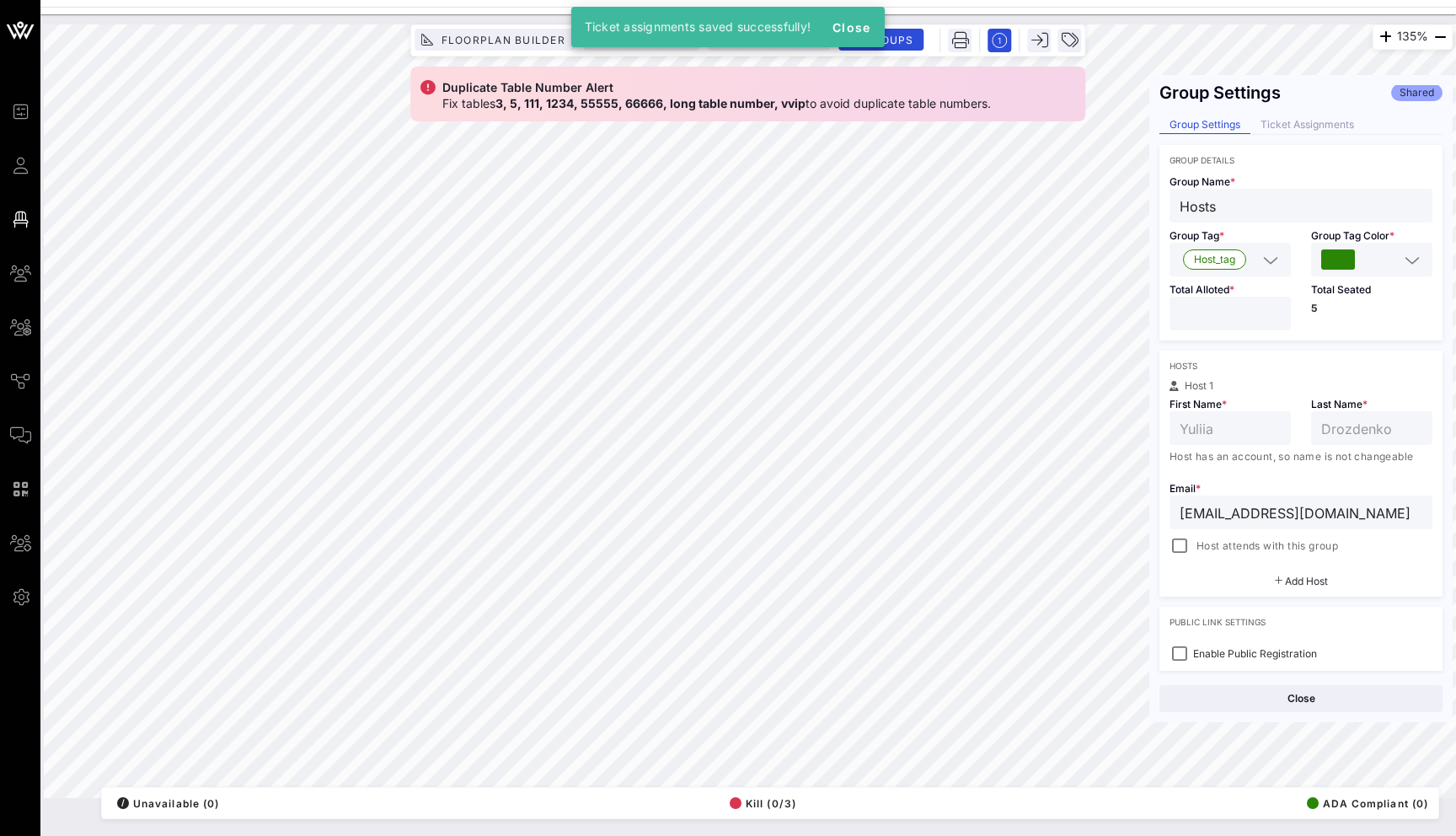
scroll to position [14, 0]
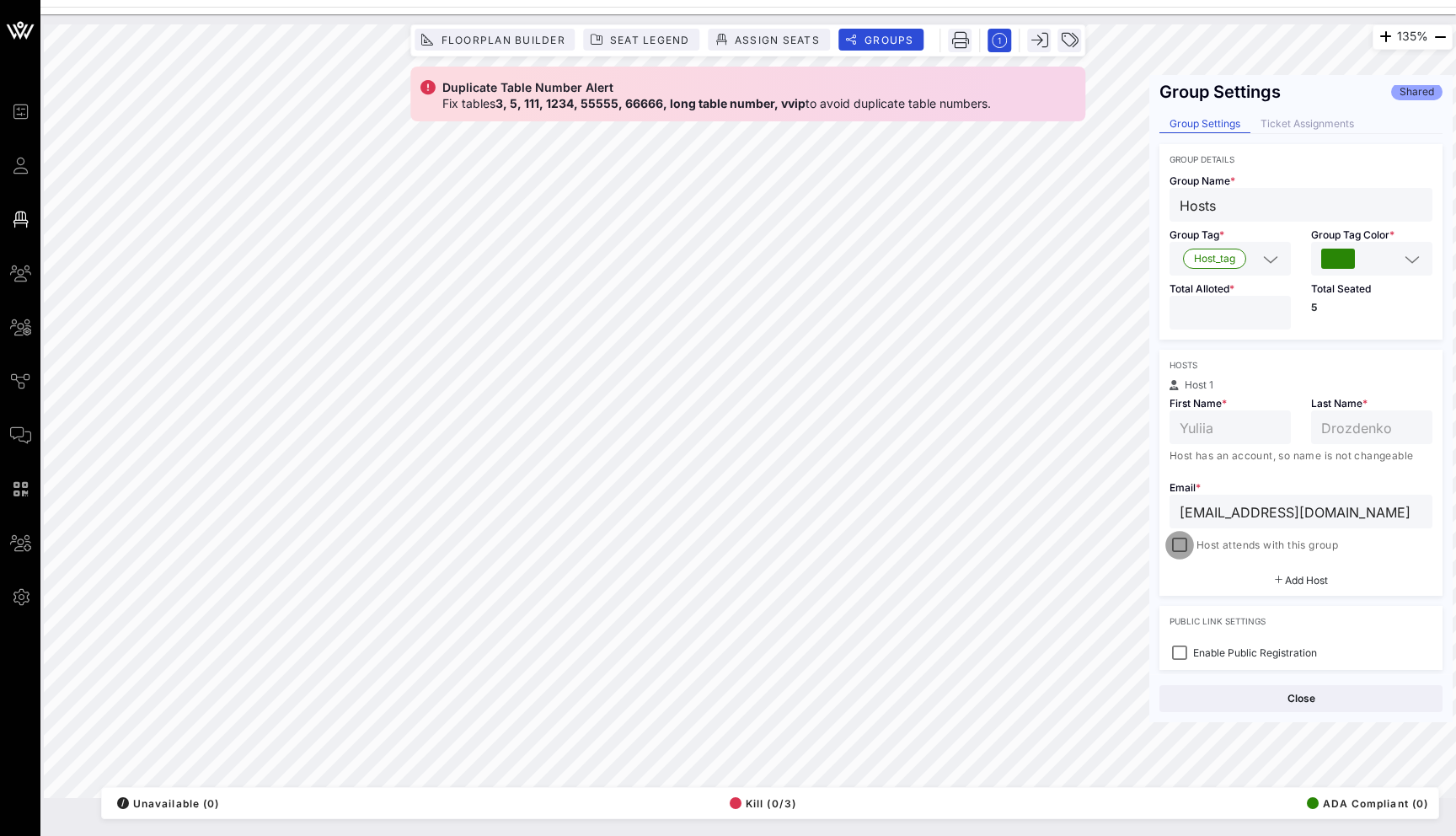
click at [1180, 543] on div at bounding box center [1179, 544] width 23 height 23
click at [1411, 708] on button "Save" at bounding box center [1374, 698] width 138 height 27
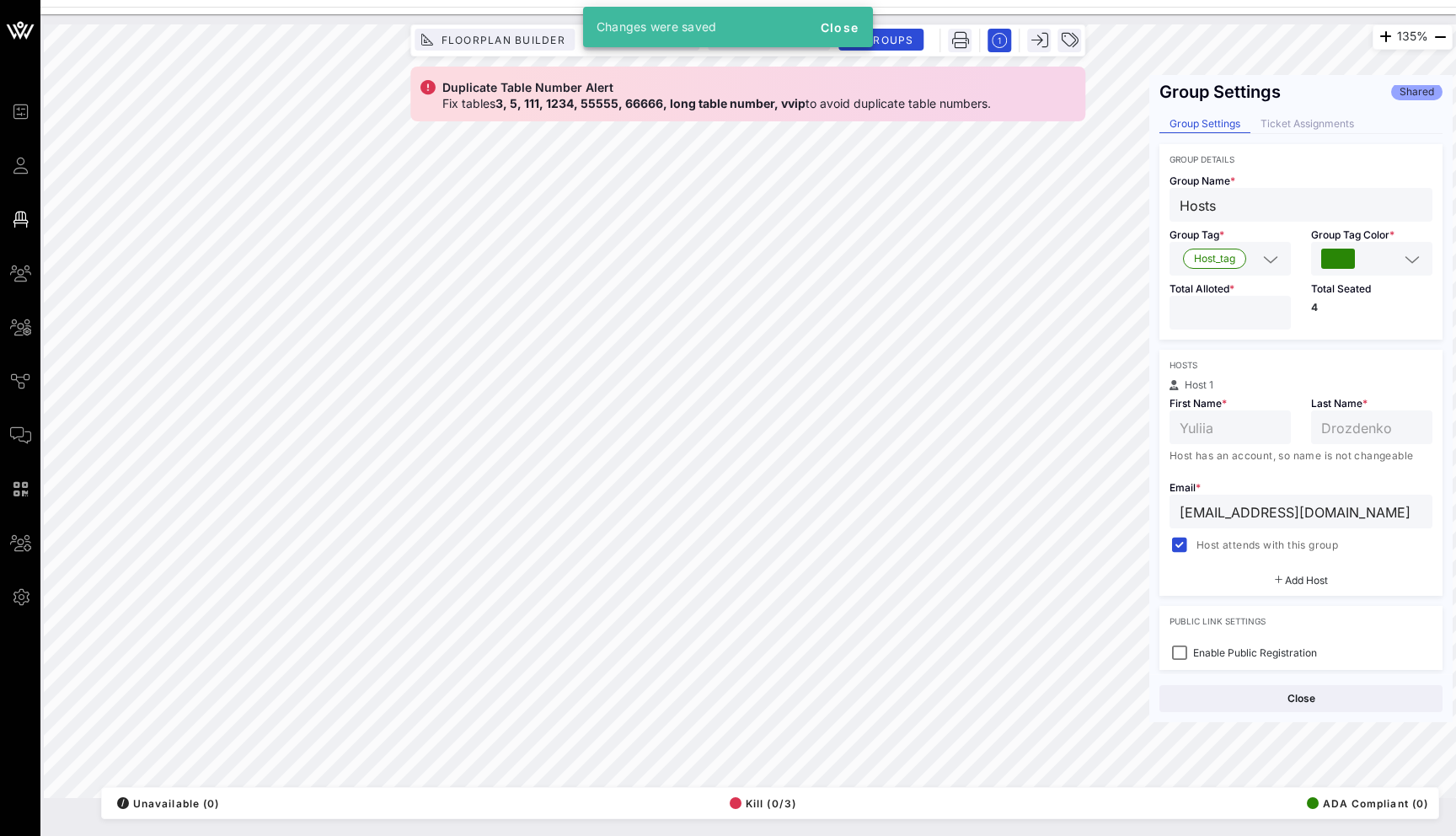
click at [1281, 127] on div "Ticket Assignments" at bounding box center [1308, 124] width 114 height 17
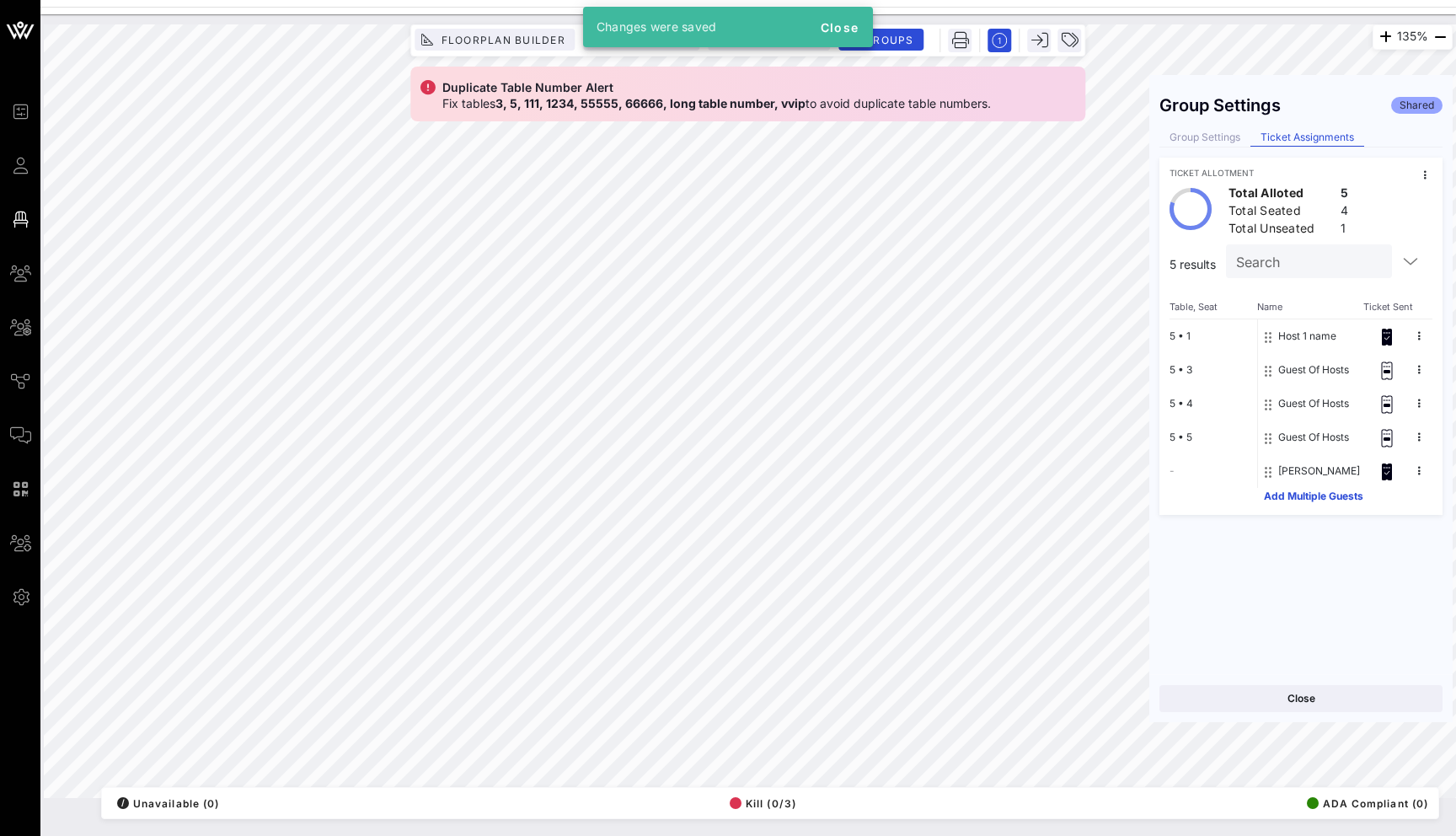
scroll to position [0, 0]
